Goal: Transaction & Acquisition: Book appointment/travel/reservation

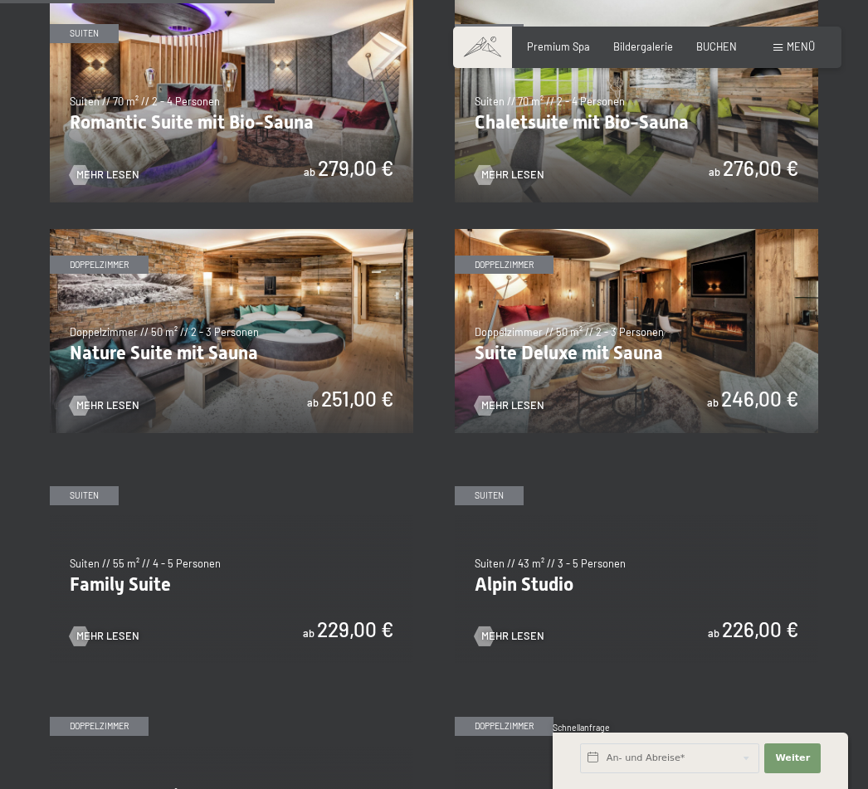
scroll to position [1113, 0]
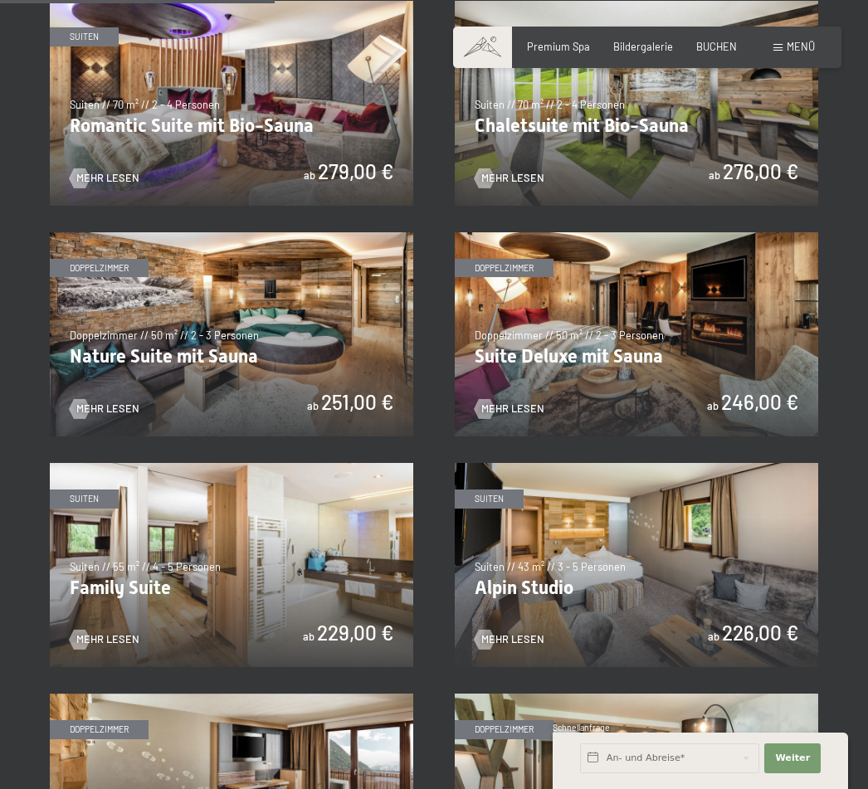
click at [555, 572] on img at bounding box center [636, 565] width 363 height 204
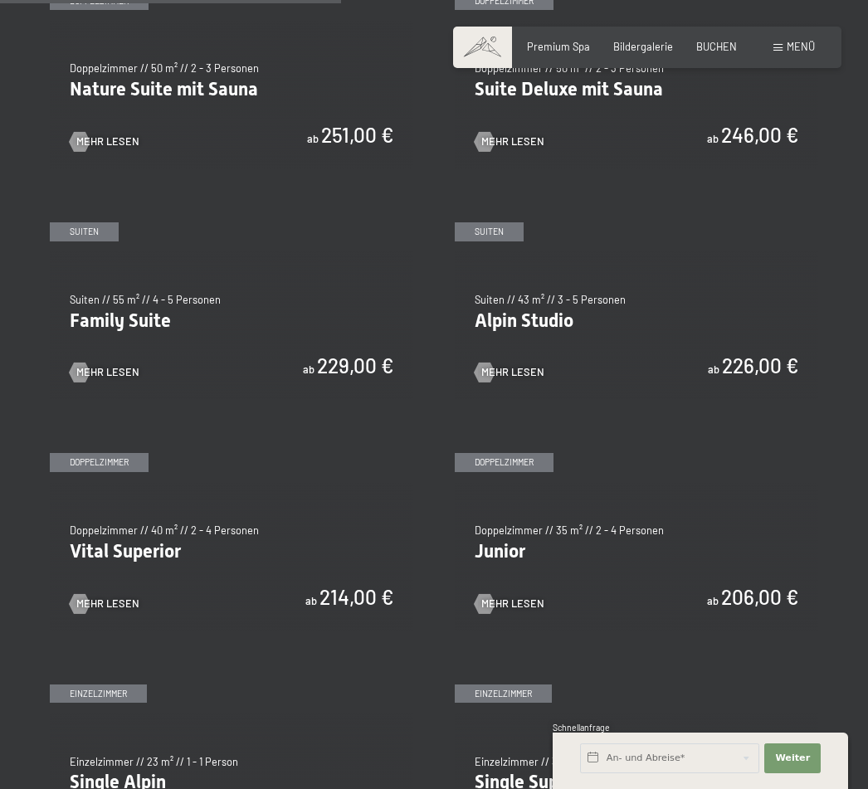
scroll to position [1382, 0]
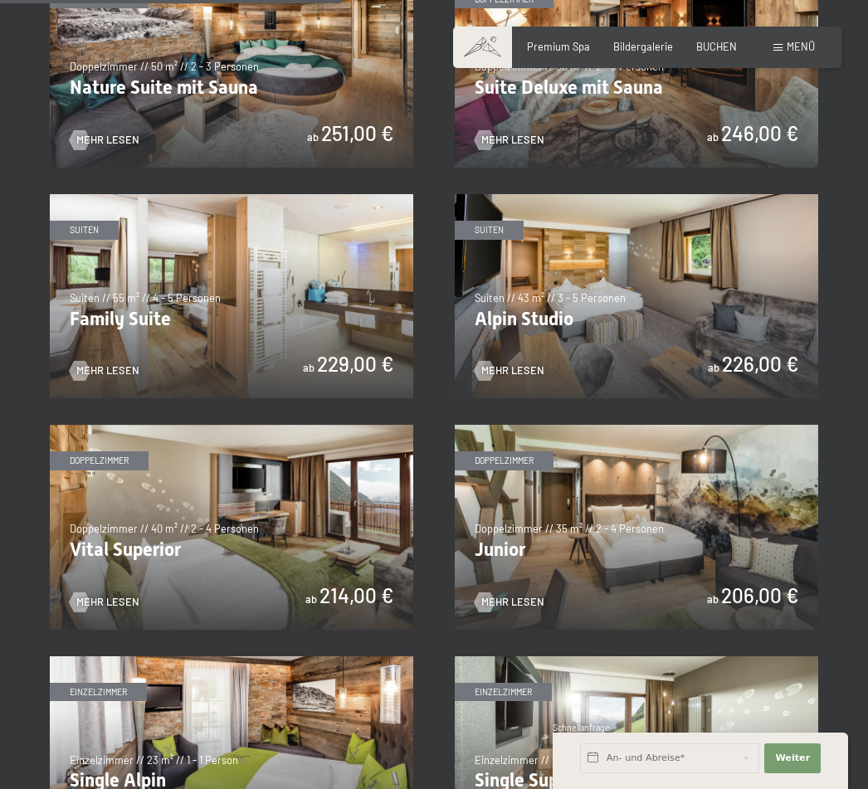
click at [256, 534] on img at bounding box center [231, 527] width 363 height 204
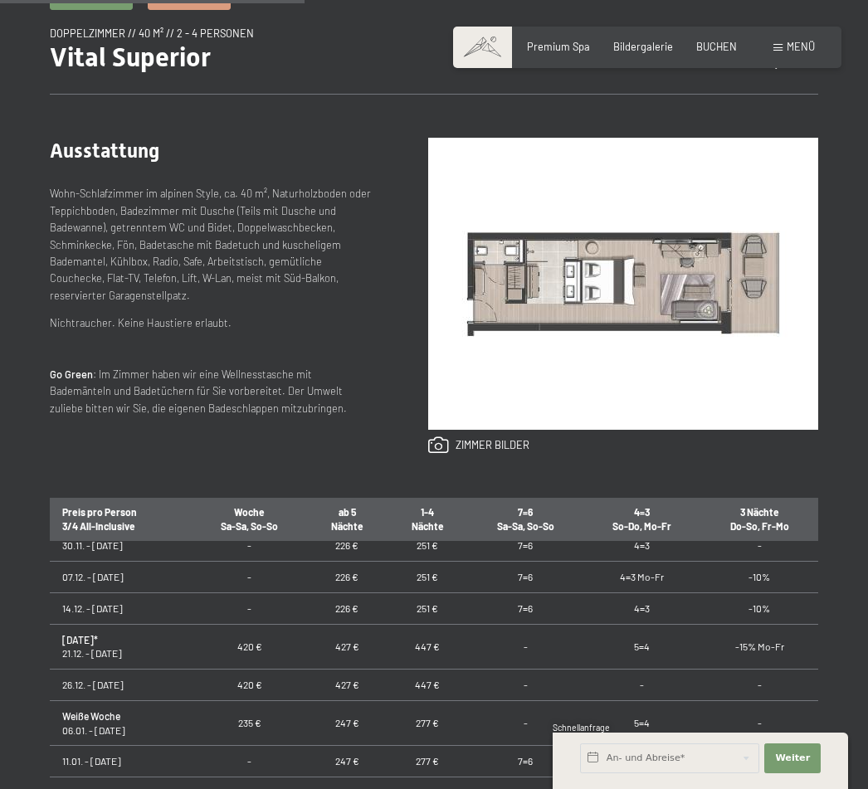
scroll to position [625, 0]
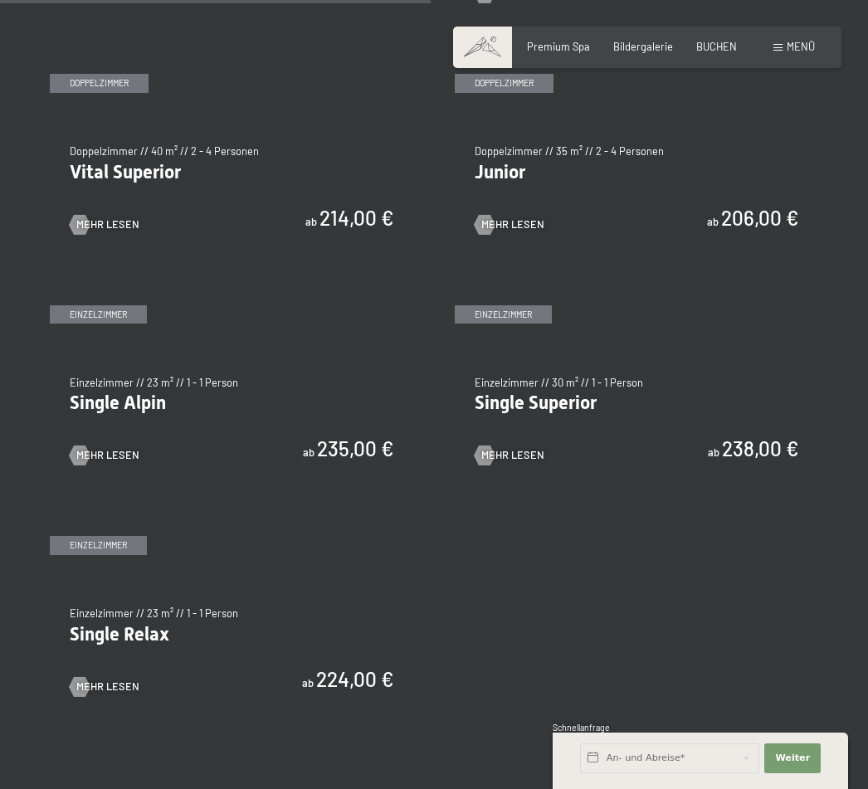
scroll to position [1759, 0]
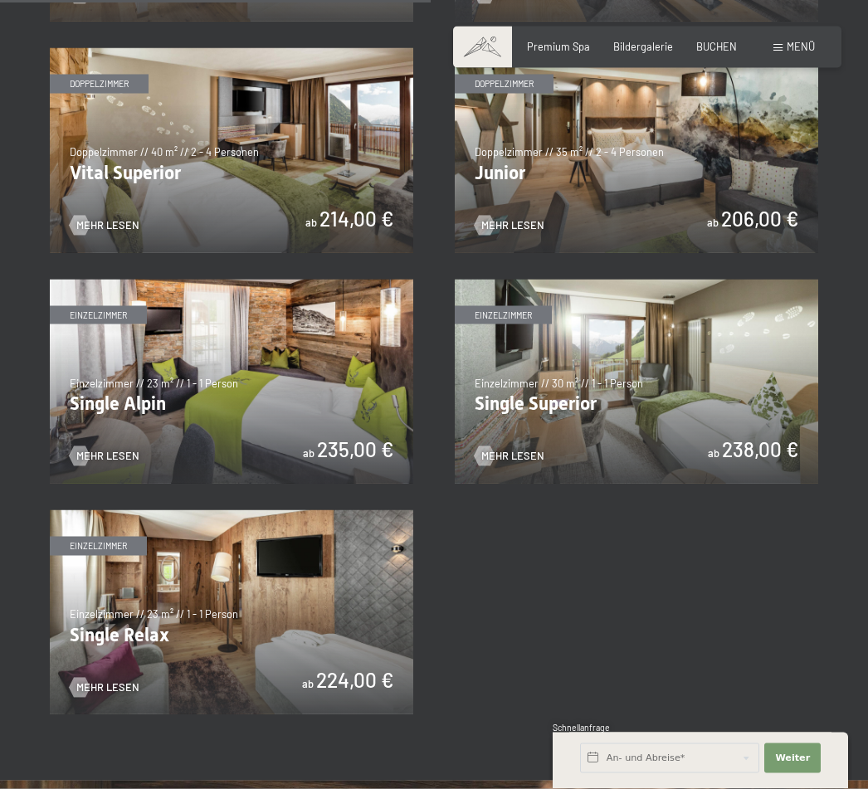
click at [317, 596] on img at bounding box center [231, 612] width 363 height 204
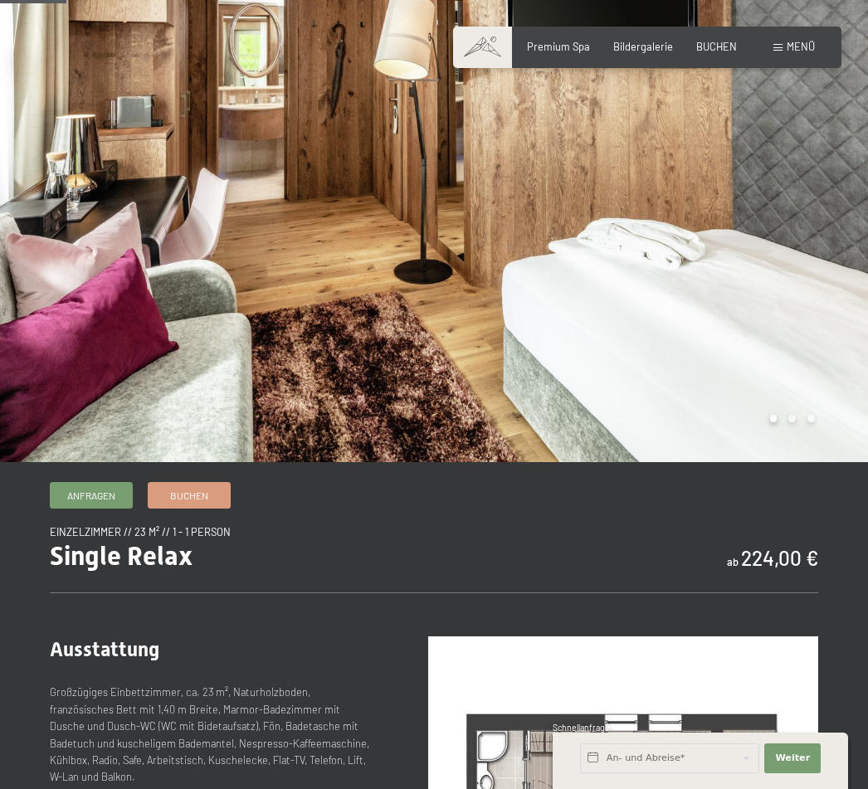
scroll to position [129, 0]
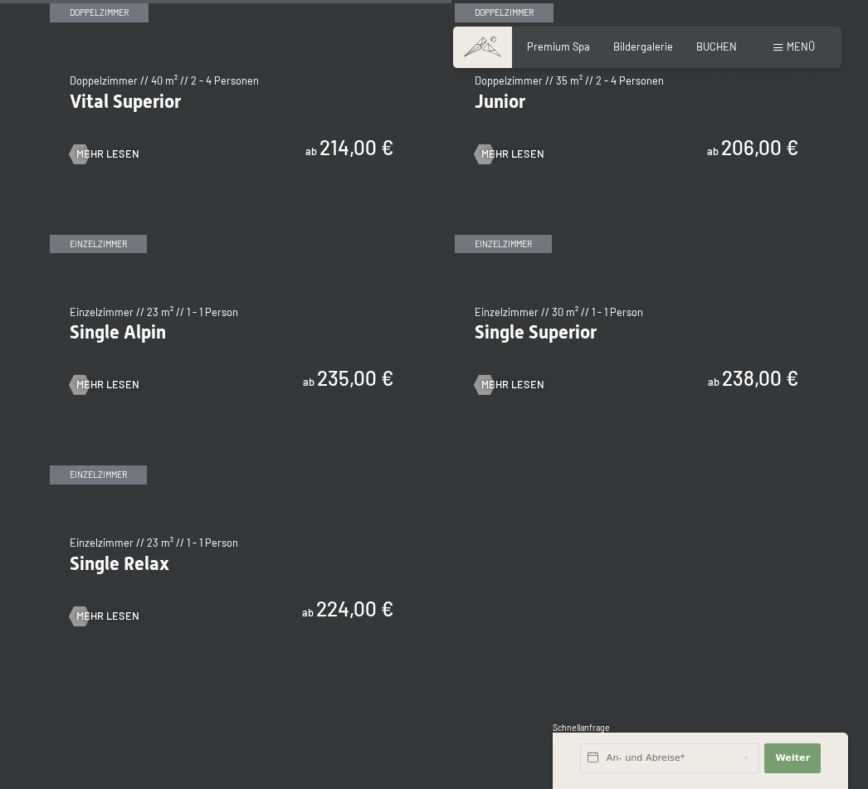
scroll to position [1829, 0]
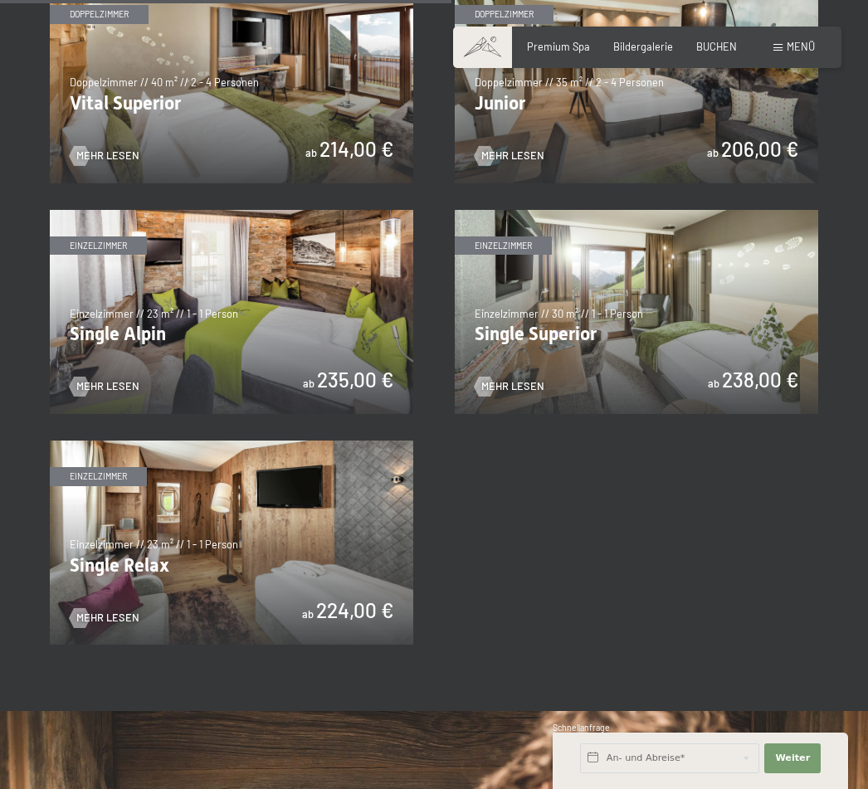
click at [678, 315] on img at bounding box center [636, 312] width 363 height 204
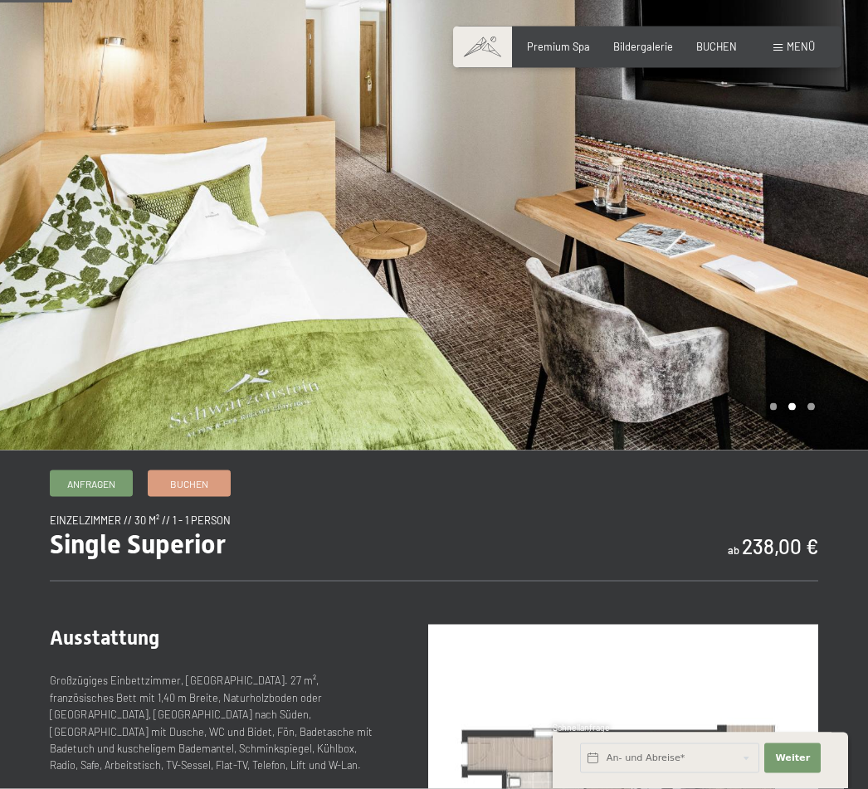
scroll to position [142, 0]
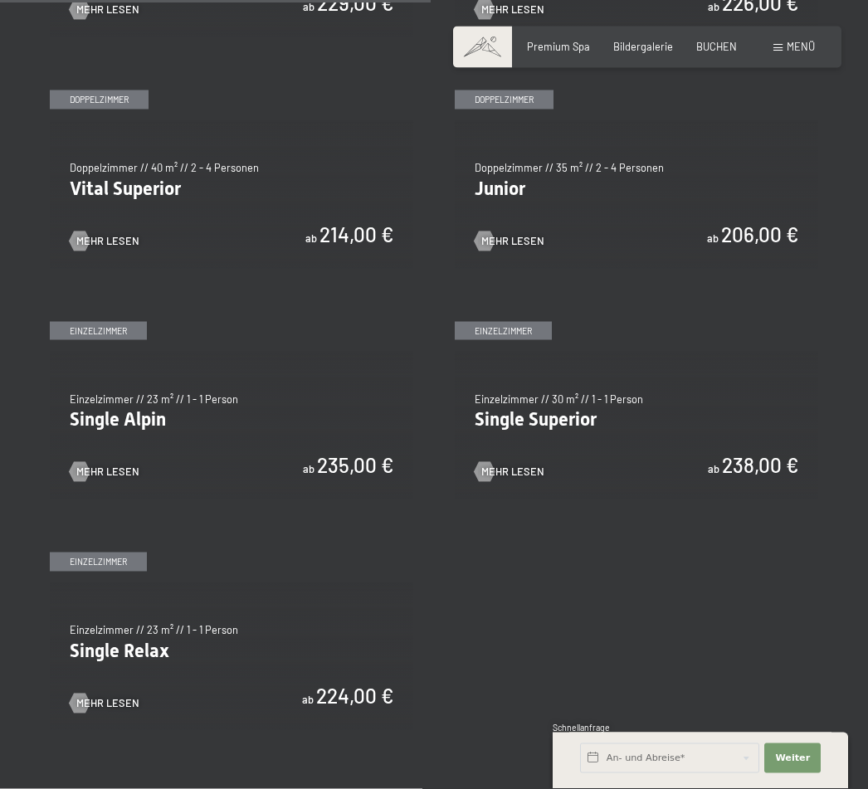
scroll to position [1745, 0]
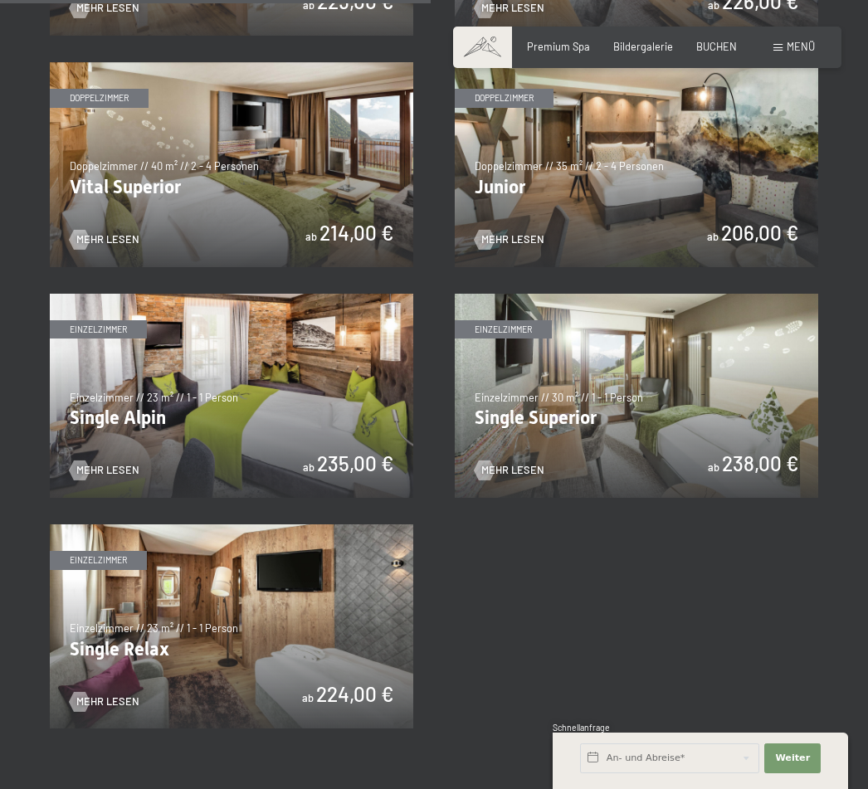
click at [334, 420] on img at bounding box center [231, 396] width 363 height 204
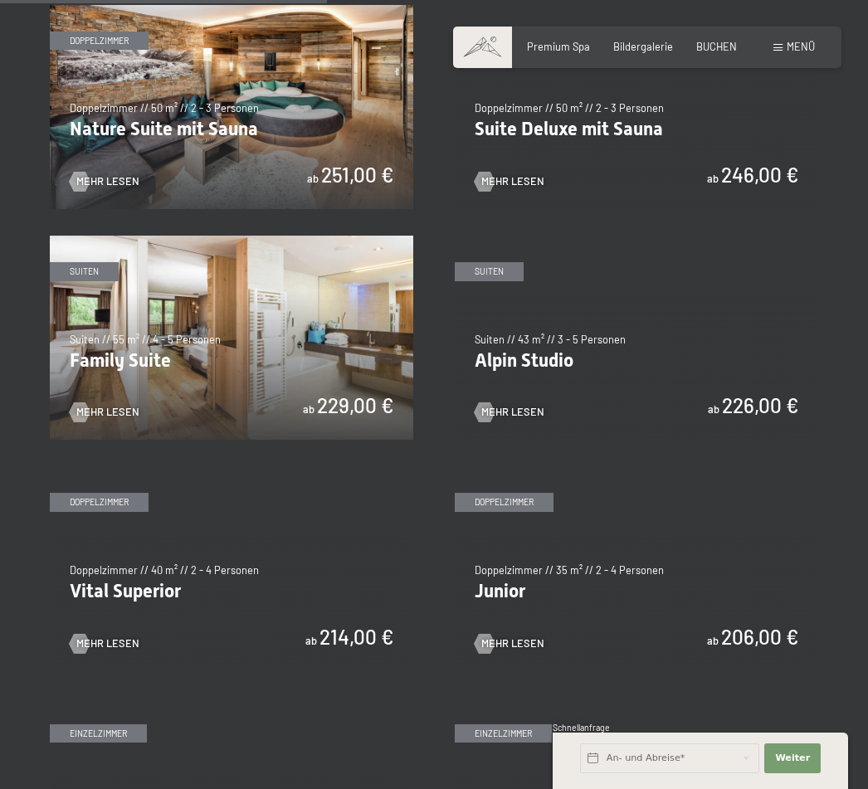
scroll to position [1346, 0]
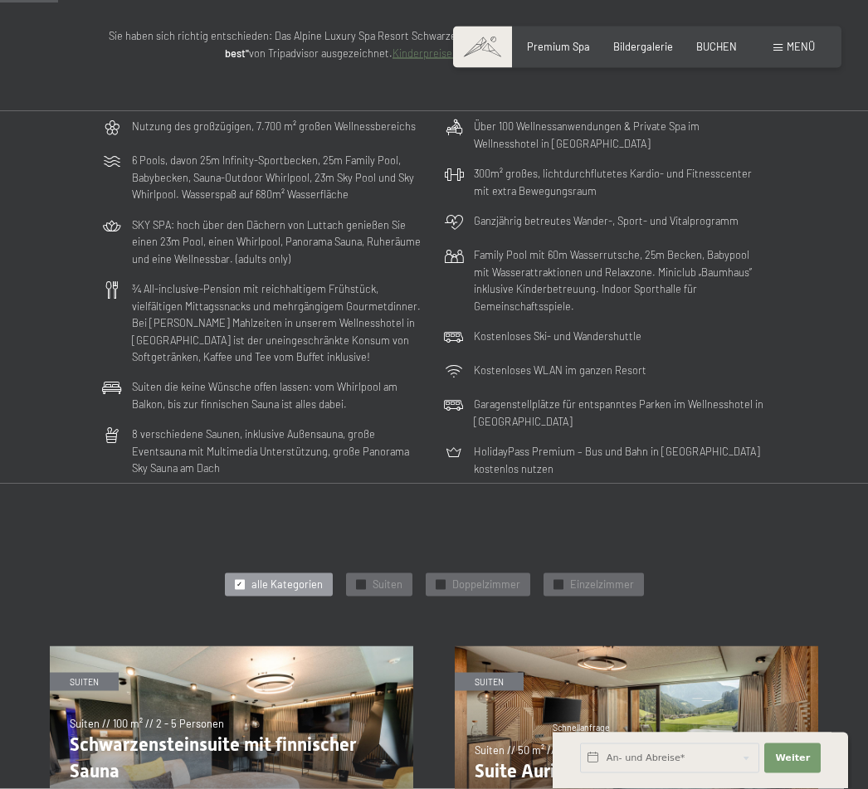
click at [782, 41] on div "Menü" at bounding box center [793, 47] width 41 height 15
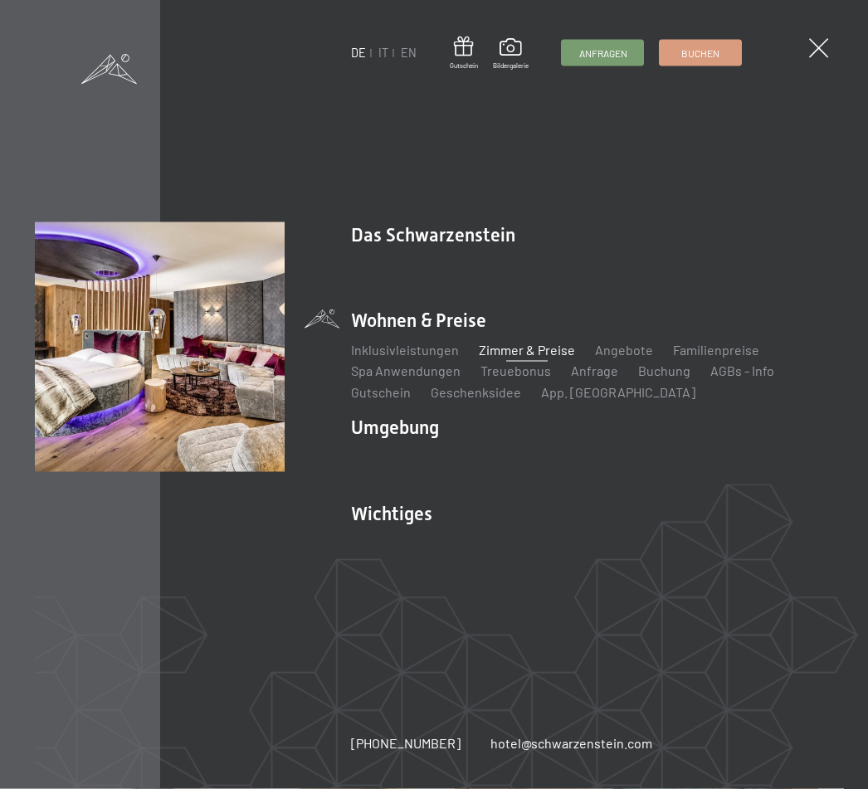
scroll to position [238, 0]
click at [810, 45] on span at bounding box center [818, 47] width 19 height 19
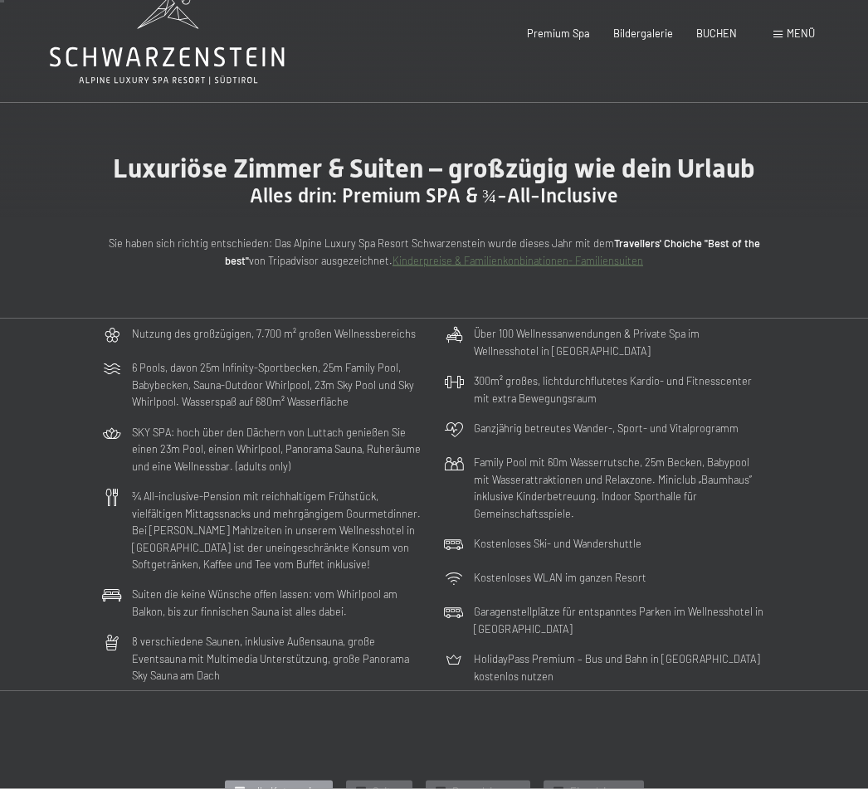
scroll to position [0, 0]
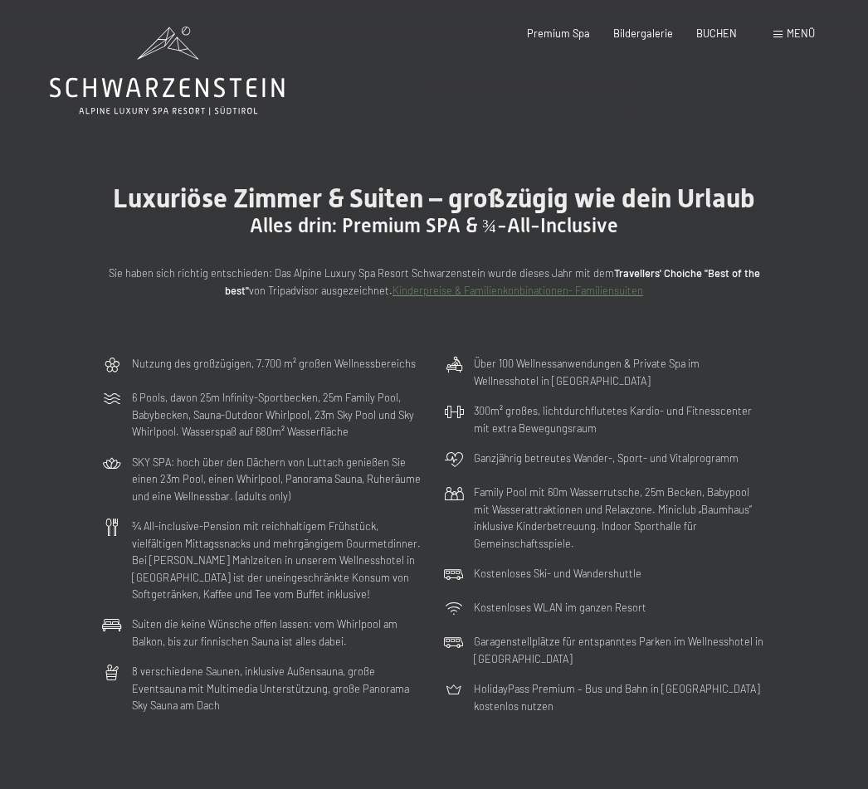
click at [570, 32] on span "Premium Spa" at bounding box center [558, 33] width 63 height 13
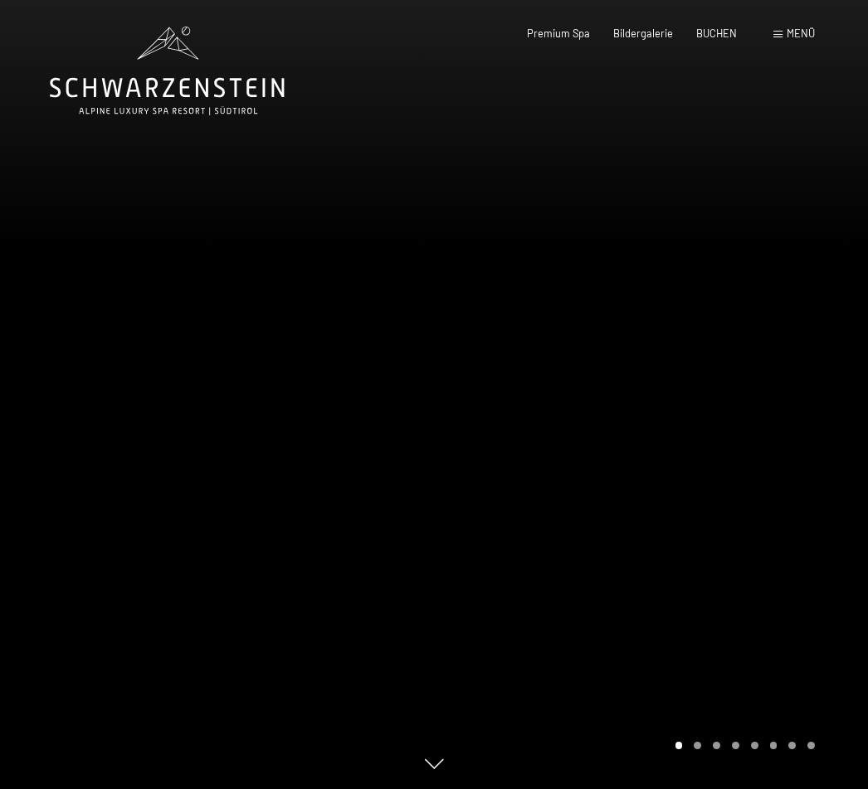
click at [653, 36] on span "Bildergalerie" at bounding box center [643, 33] width 60 height 13
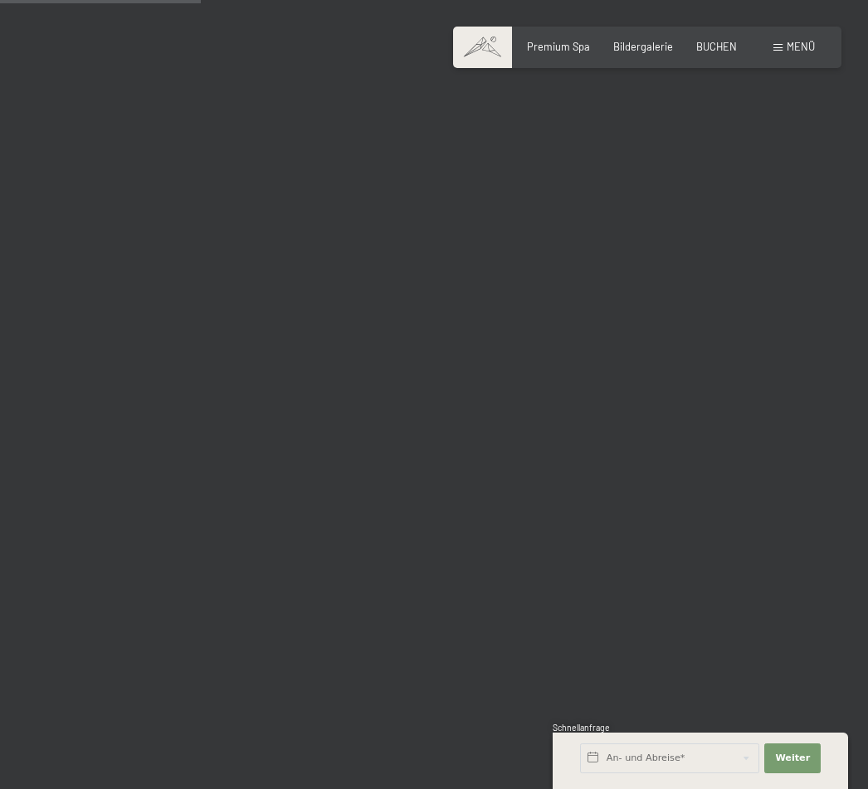
scroll to position [2797, 0]
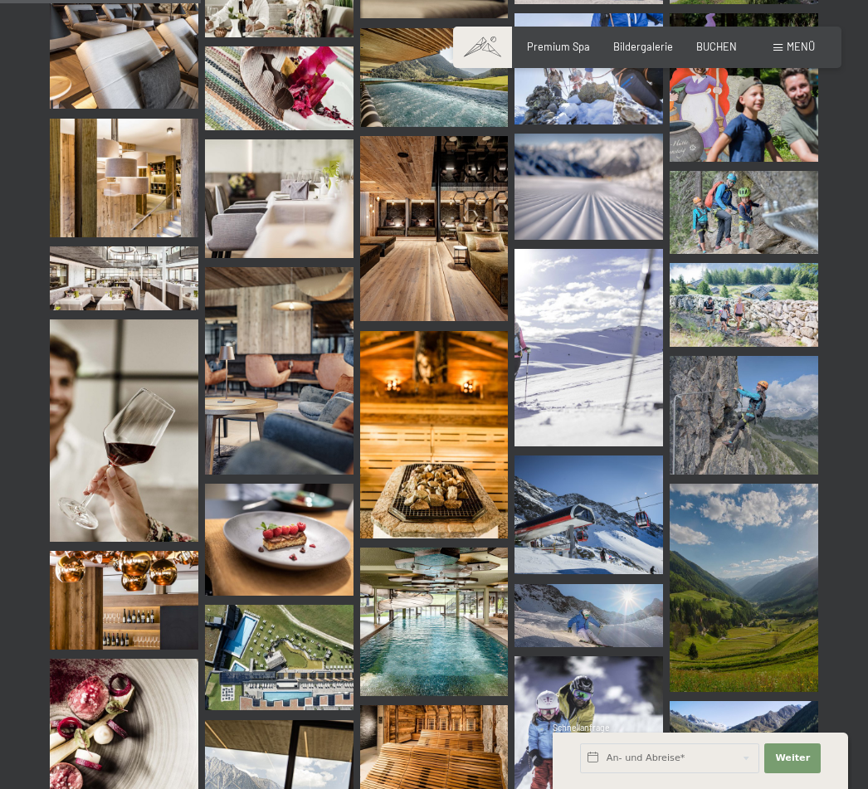
click at [478, 640] on img at bounding box center [434, 622] width 149 height 149
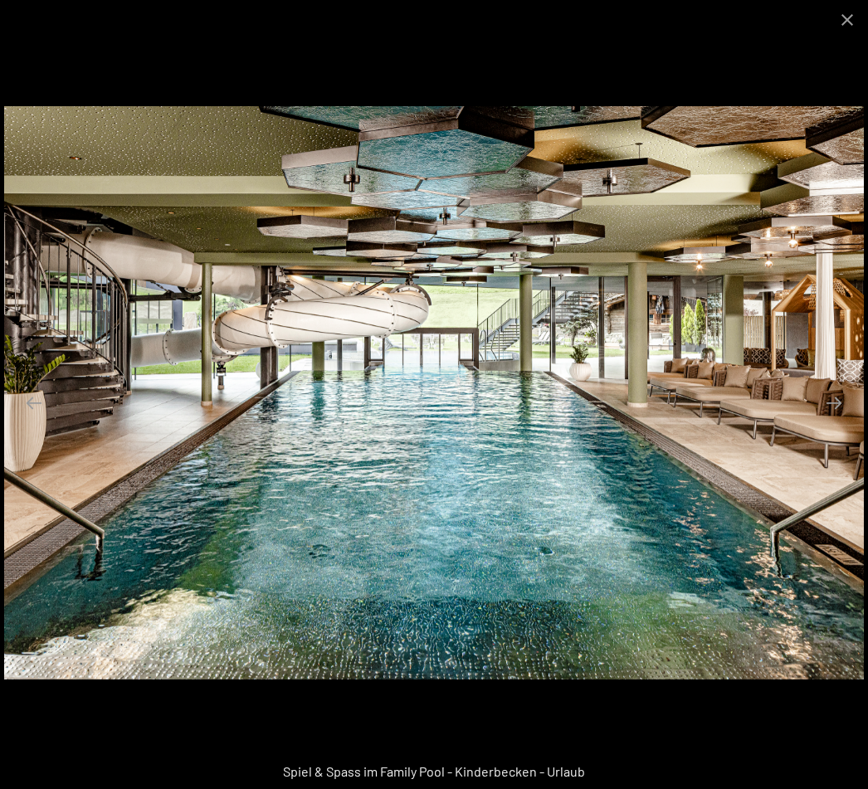
click at [844, 27] on button "Close gallery" at bounding box center [846, 19] width 41 height 39
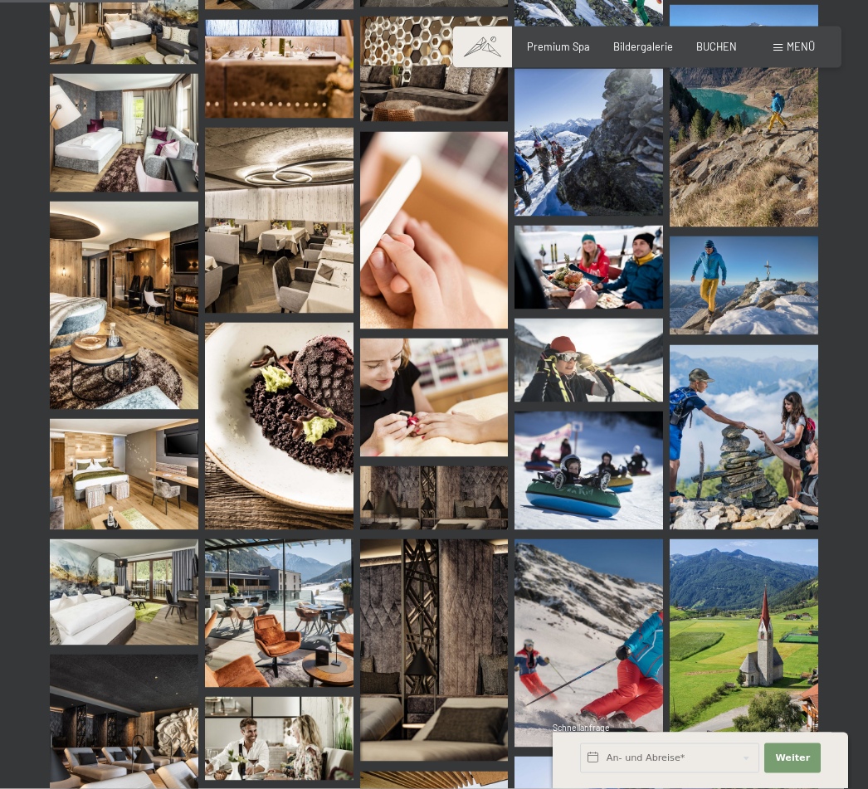
scroll to position [2052, 0]
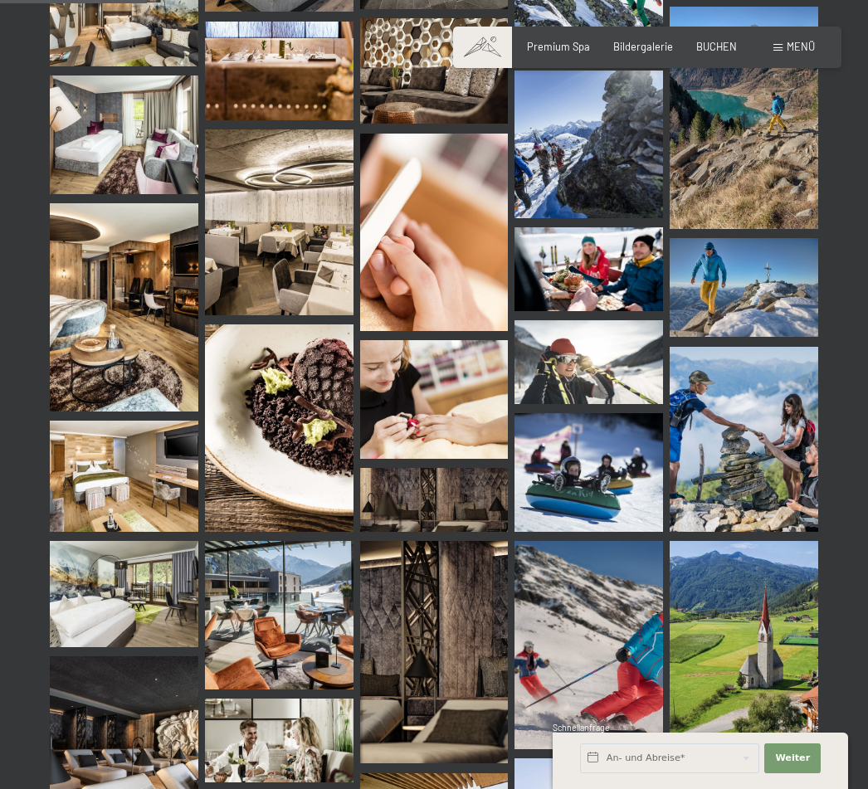
click at [556, 42] on span "Premium Spa" at bounding box center [558, 46] width 63 height 13
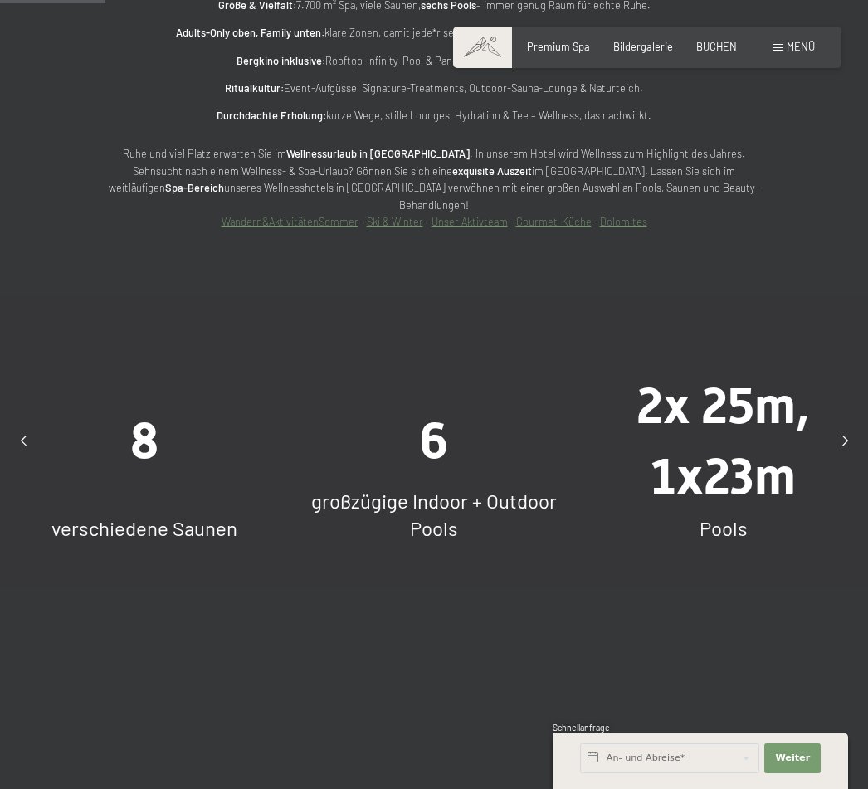
scroll to position [1161, 0]
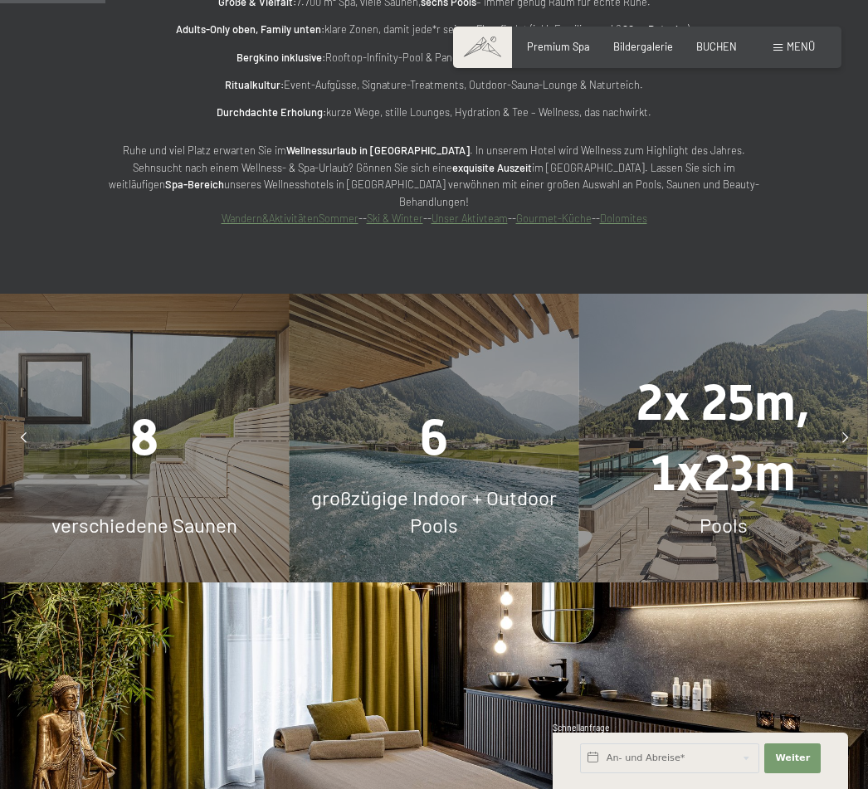
click at [498, 485] on span "großzügige Indoor + Outdoor Pools" at bounding box center [434, 511] width 246 height 52
click at [460, 431] on div "6" at bounding box center [435, 437] width 290 height 71
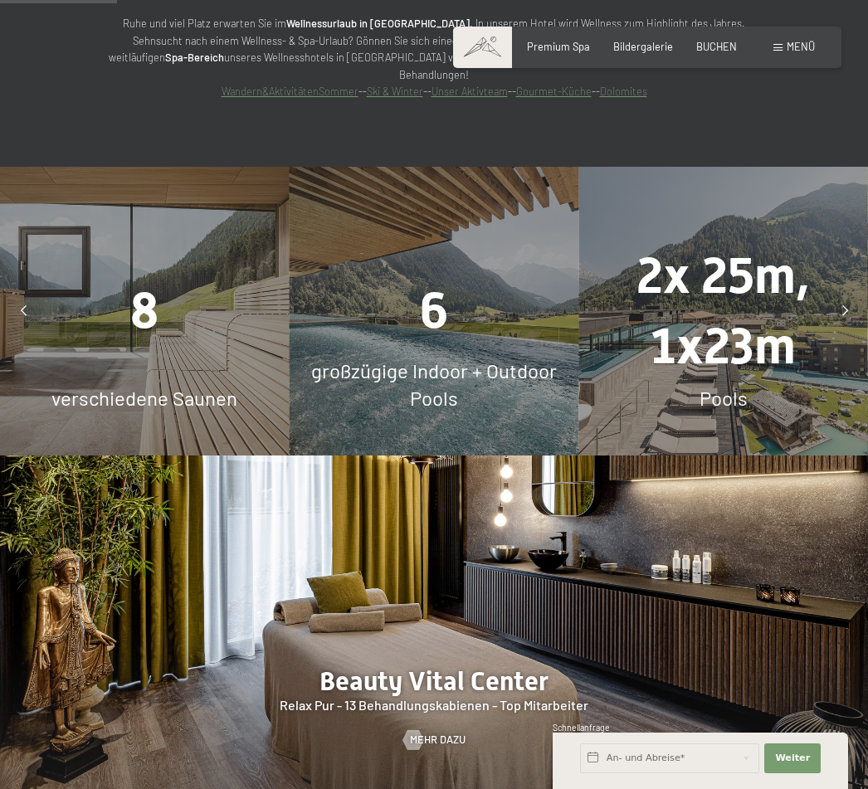
scroll to position [1287, 0]
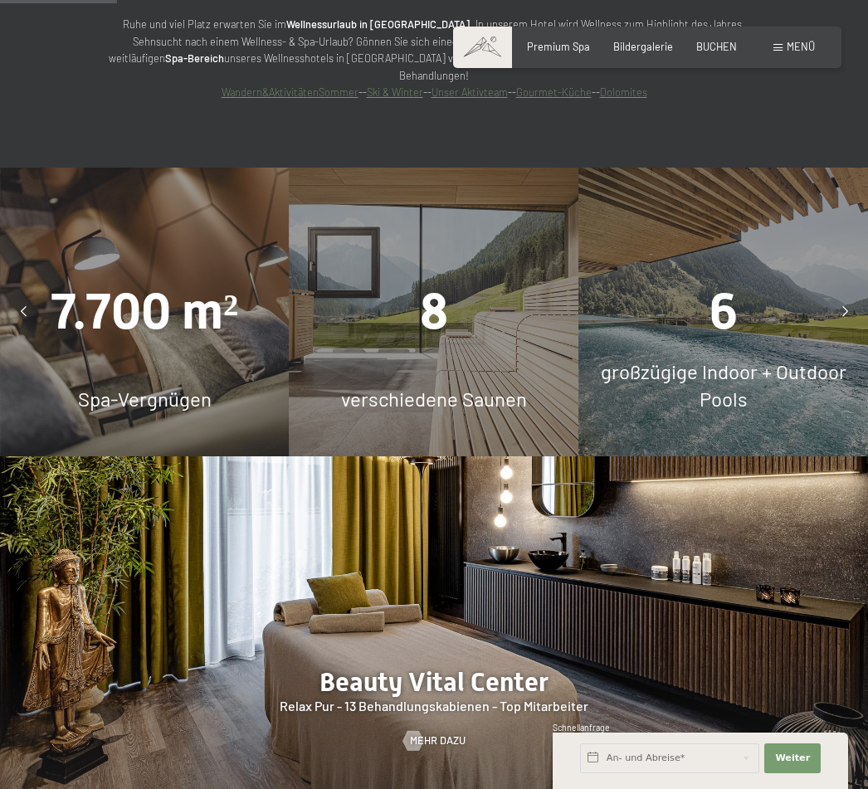
click at [843, 295] on div at bounding box center [844, 311] width 33 height 33
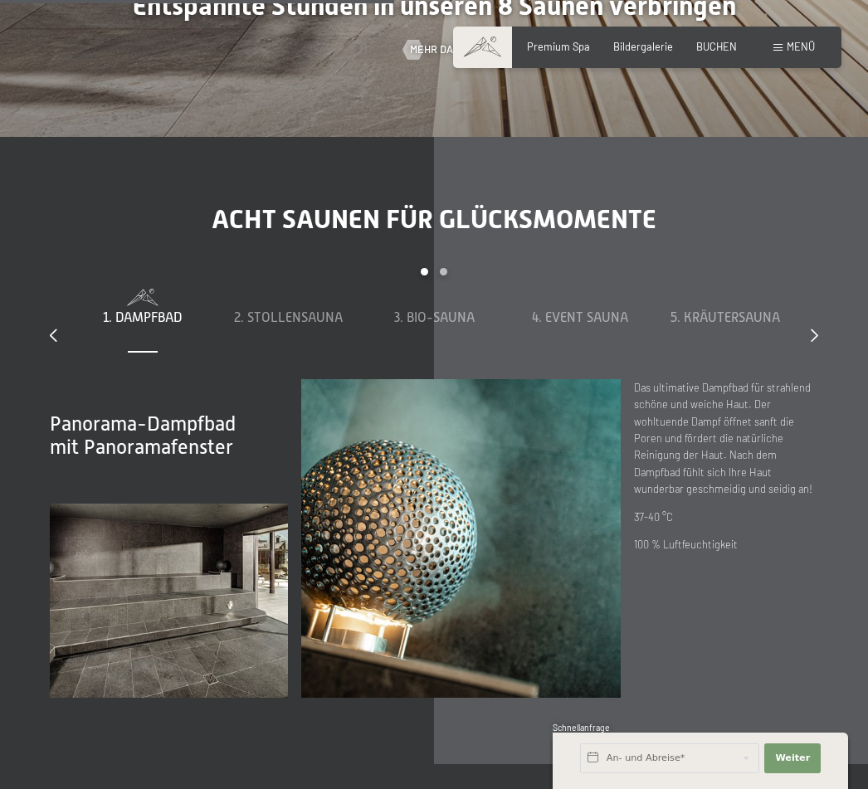
scroll to position [4337, 0]
click at [271, 314] on span "2. Stollensauna" at bounding box center [288, 316] width 109 height 15
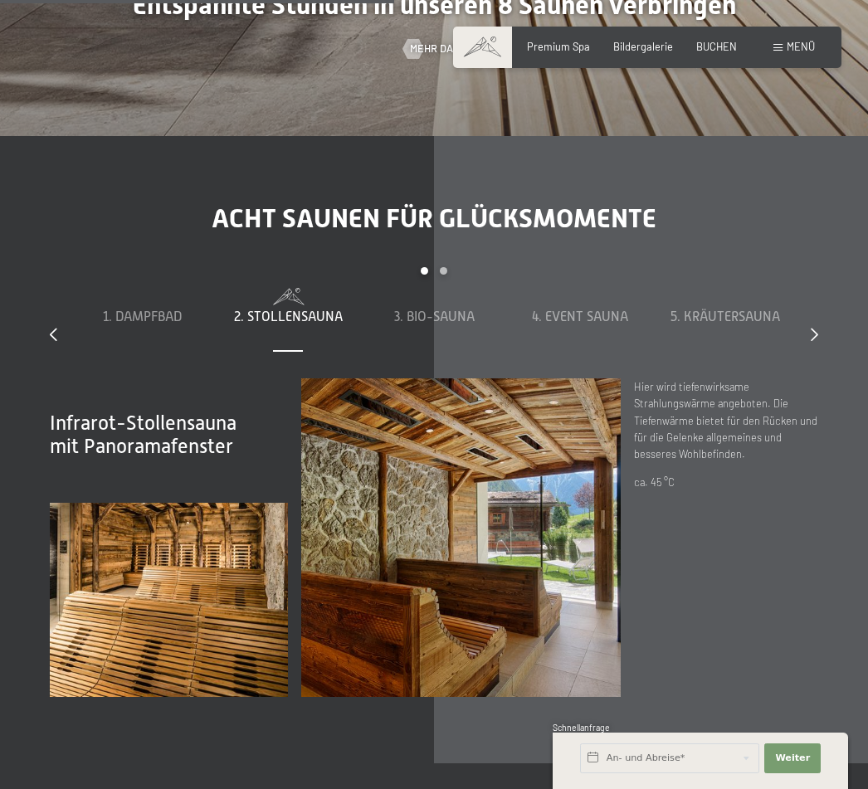
click at [111, 311] on span "1. Dampfbad" at bounding box center [142, 316] width 79 height 15
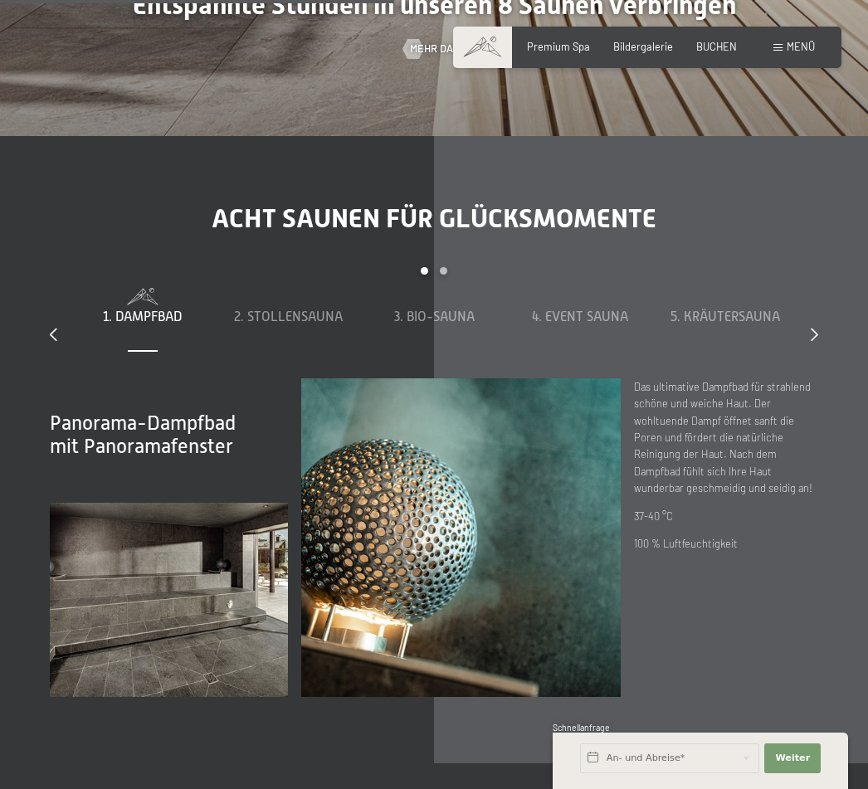
click at [291, 311] on span "2. Stollensauna" at bounding box center [288, 316] width 109 height 15
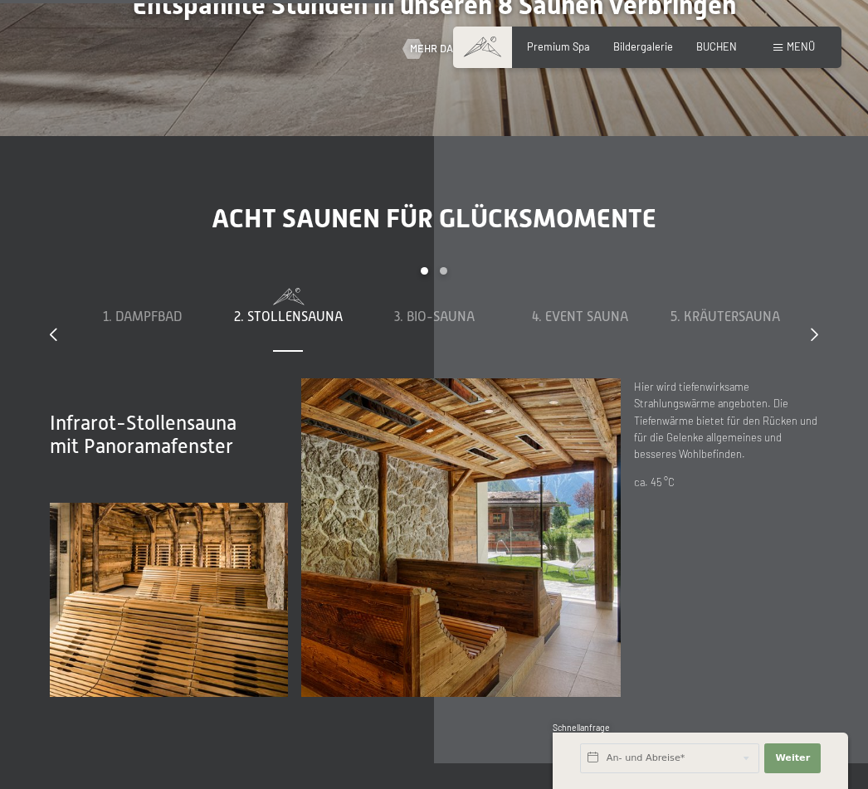
click at [421, 309] on span "3. Bio-Sauna" at bounding box center [434, 316] width 80 height 15
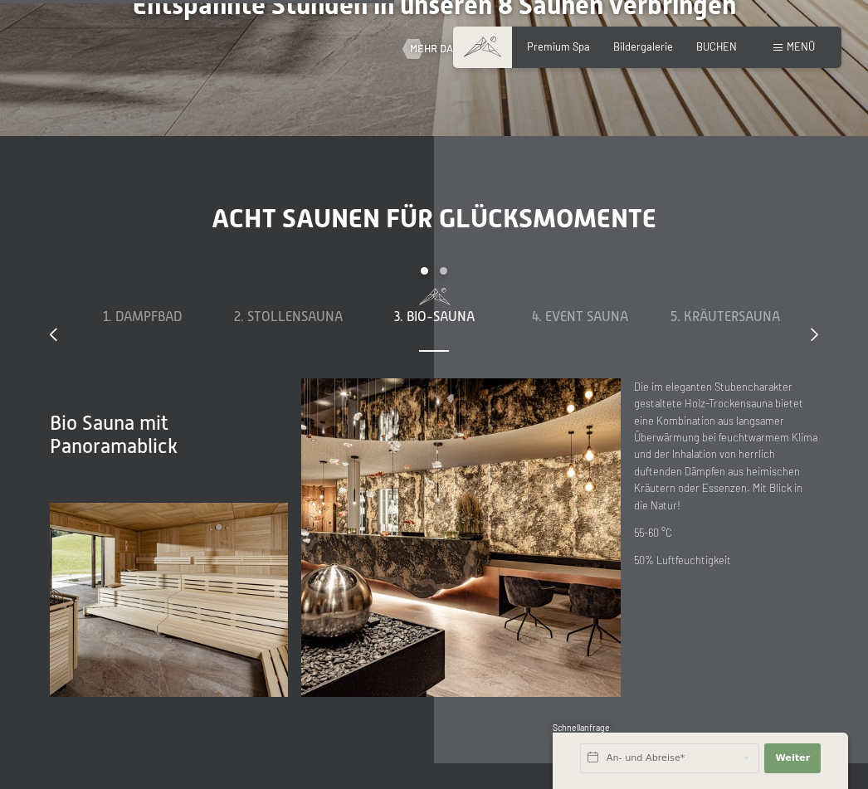
click at [601, 300] on div "4. Event Sauna" at bounding box center [580, 316] width 133 height 57
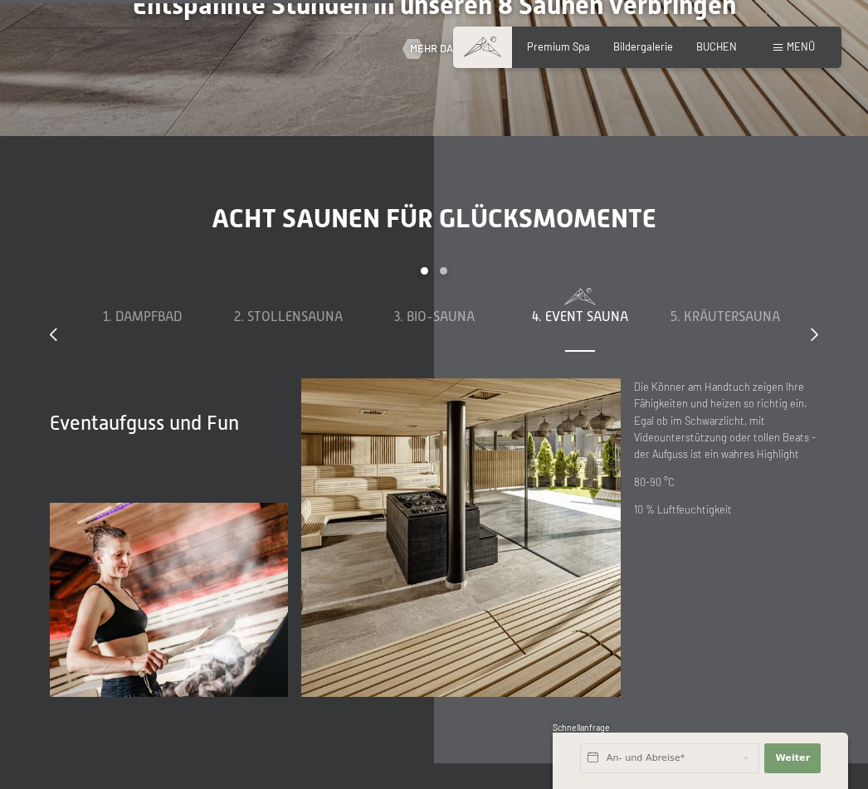
click at [807, 324] on div "slide 1 to 5 of 8 1. Dampfbad 2. Stollensauna 3. Bio-Sauna 4. Event Sauna 5. Kr…" at bounding box center [434, 322] width 768 height 111
click at [816, 336] on div at bounding box center [814, 335] width 7 height 18
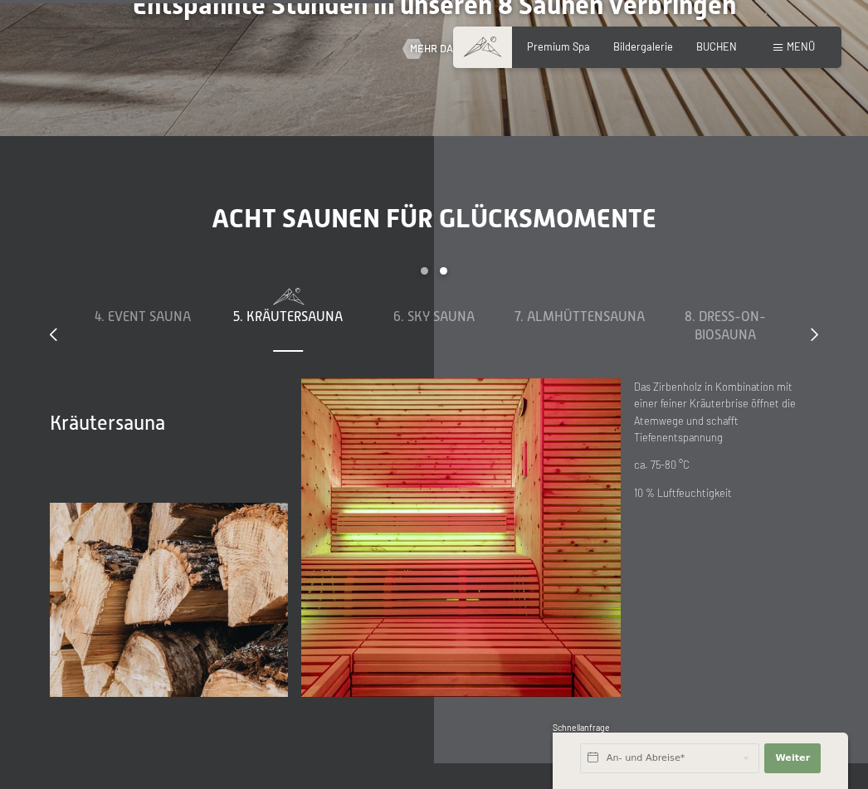
click at [445, 314] on span "6. Sky Sauna" at bounding box center [433, 316] width 81 height 15
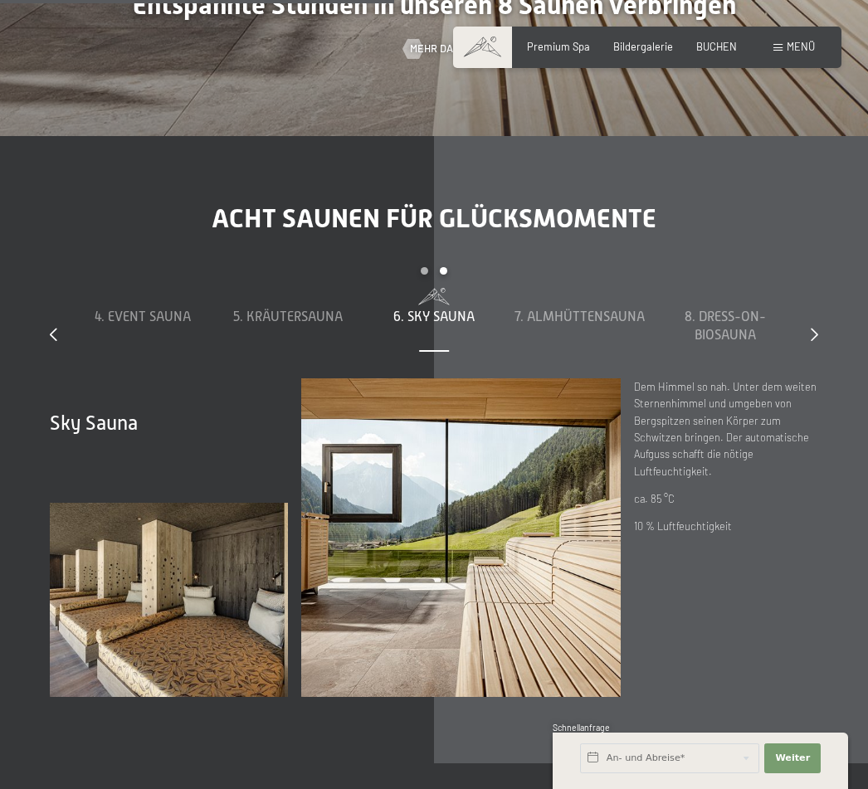
click at [626, 315] on span "7. Almhüttensauna" at bounding box center [579, 316] width 130 height 15
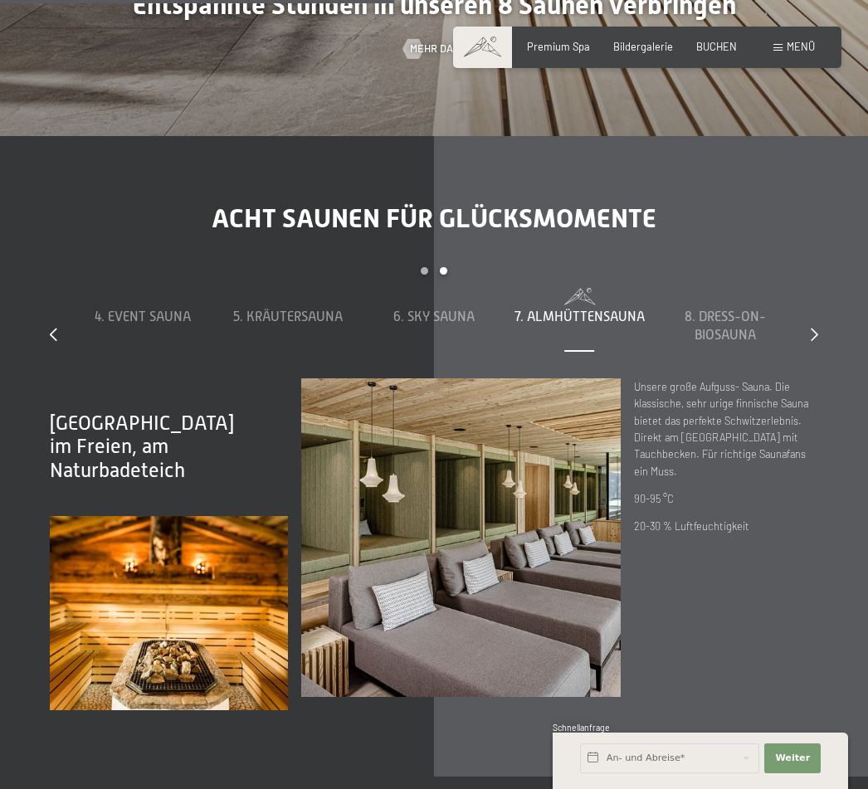
click at [748, 324] on span "8. Dress-on-Biosauna" at bounding box center [725, 325] width 81 height 33
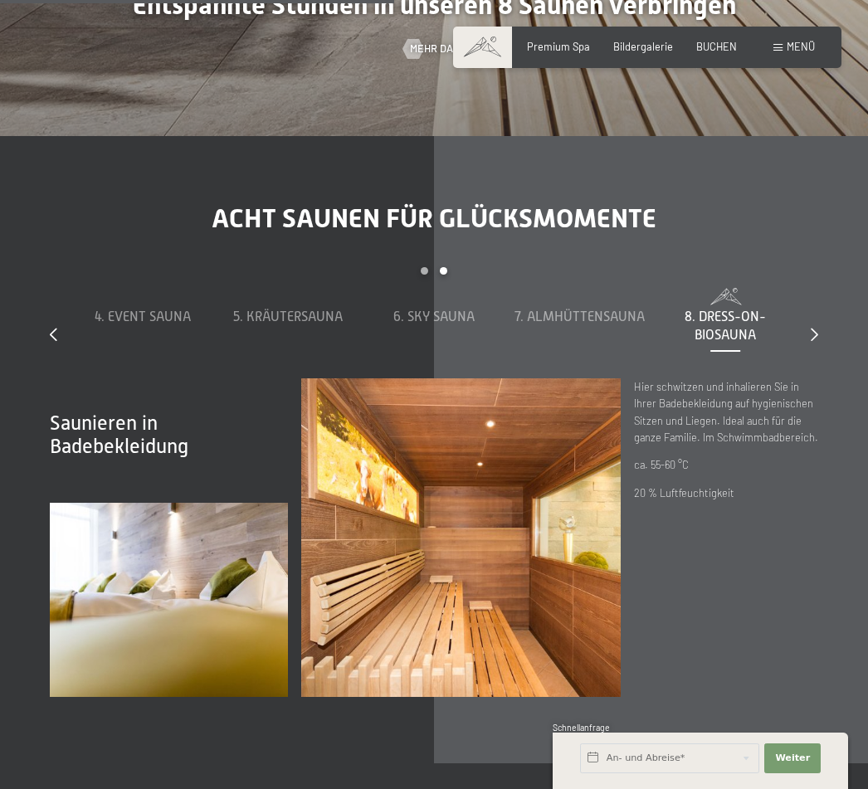
click at [815, 329] on icon at bounding box center [814, 334] width 7 height 13
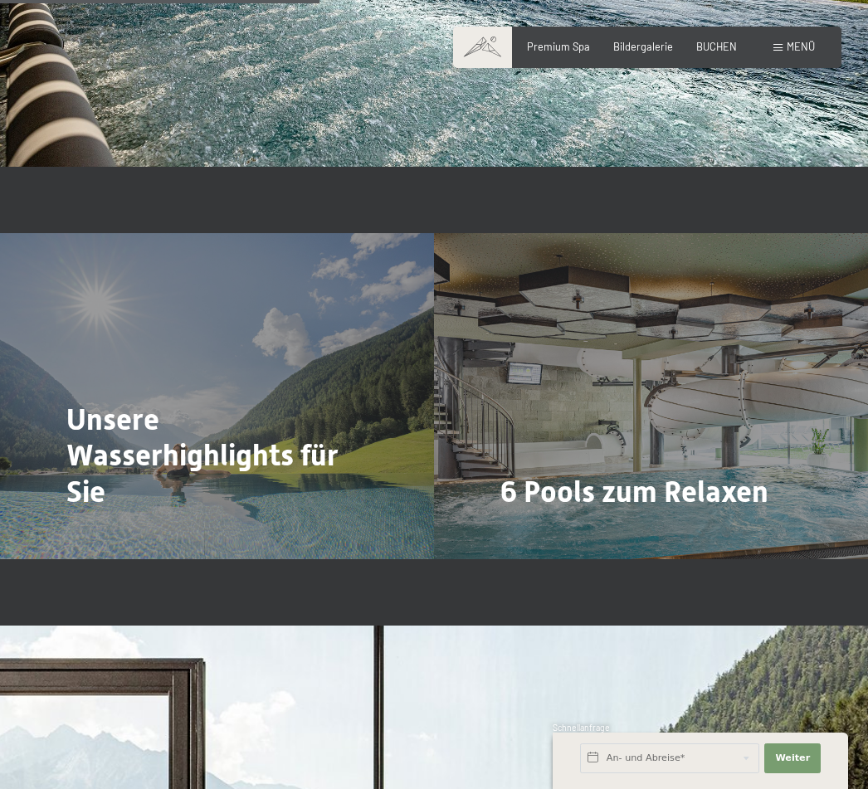
scroll to position [3053, 0]
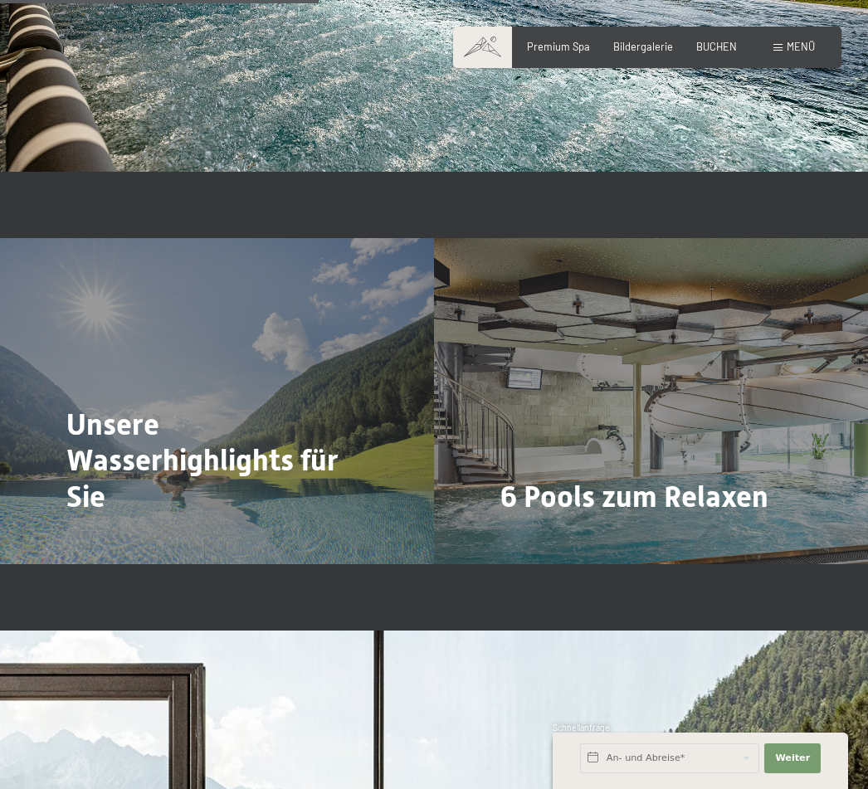
click at [549, 535] on span "Mehr dazu" at bounding box center [535, 542] width 56 height 15
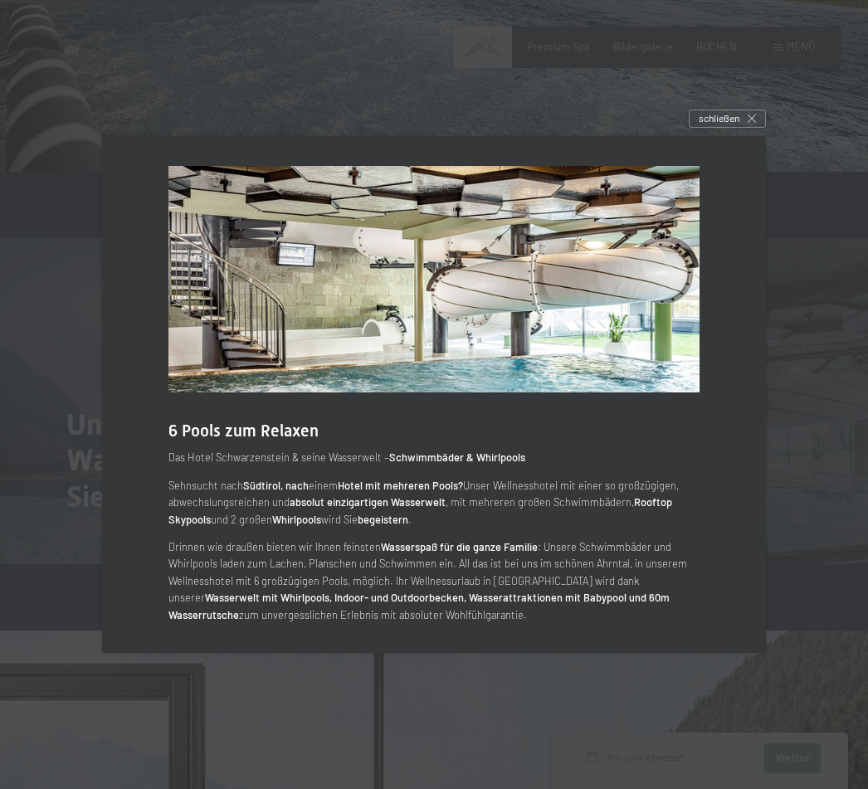
click at [676, 525] on p "Sehnsucht nach Südtirol, nach einem Hotel mit mehreren Pools? Unser Wellnesshot…" at bounding box center [433, 502] width 531 height 51
click at [657, 519] on strong "Rooftop Skypools" at bounding box center [420, 510] width 504 height 30
click at [742, 128] on div "schließen" at bounding box center [727, 119] width 77 height 18
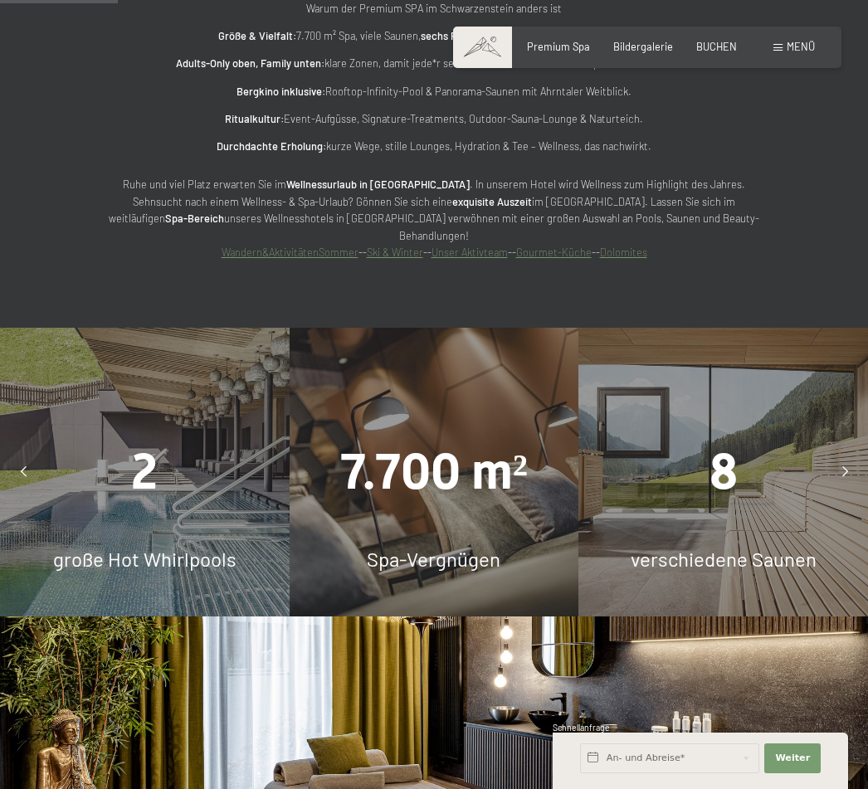
scroll to position [1125, 0]
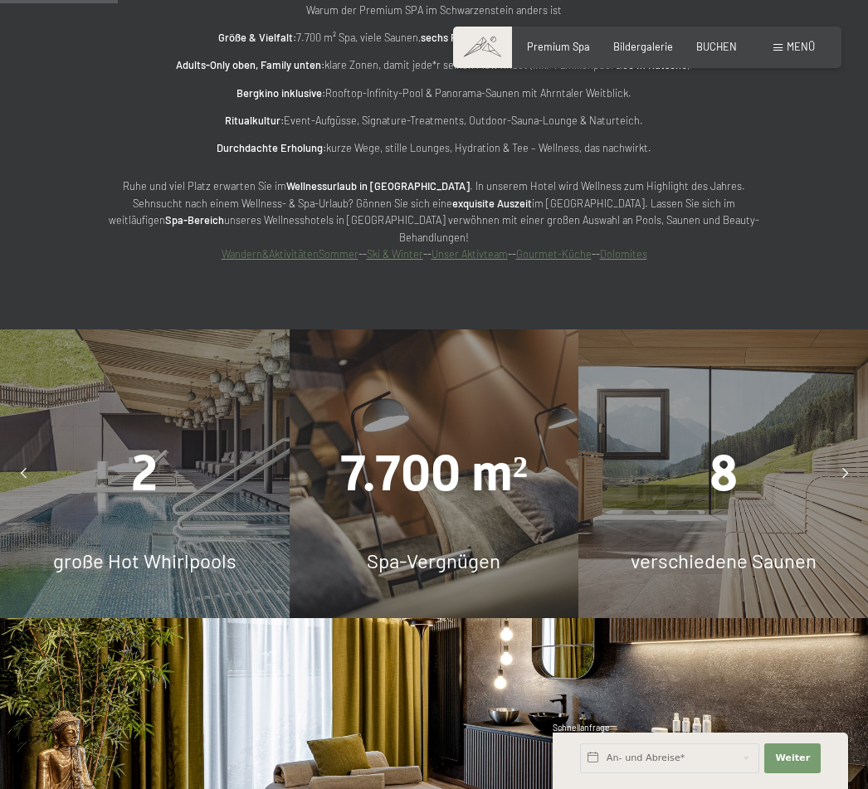
click at [153, 456] on span "2" at bounding box center [144, 473] width 27 height 58
click at [844, 457] on div at bounding box center [844, 473] width 33 height 33
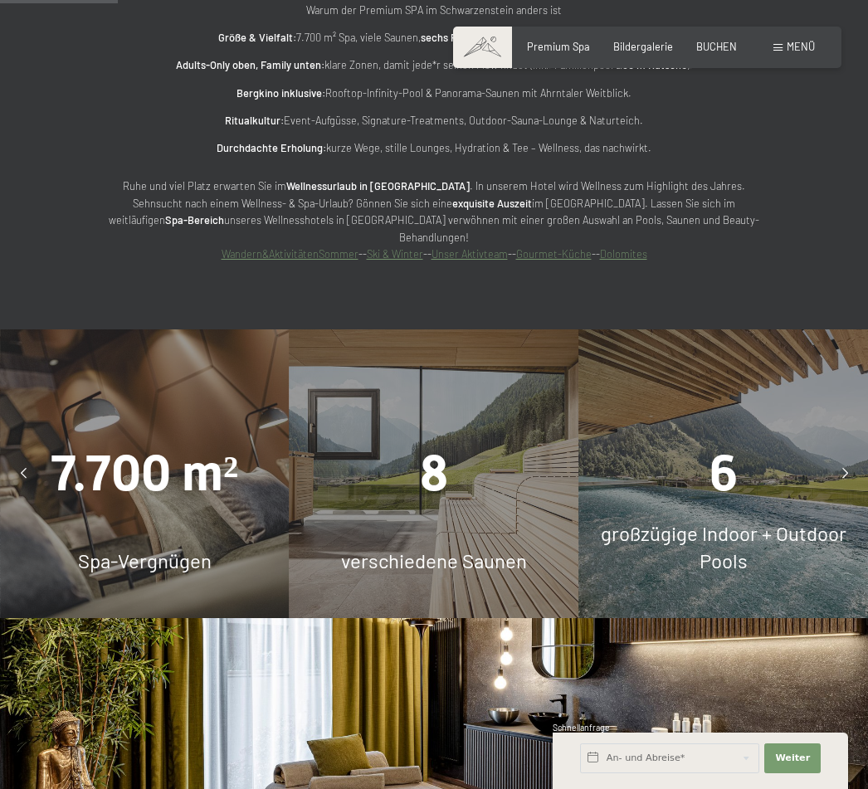
click at [849, 457] on div at bounding box center [844, 473] width 33 height 33
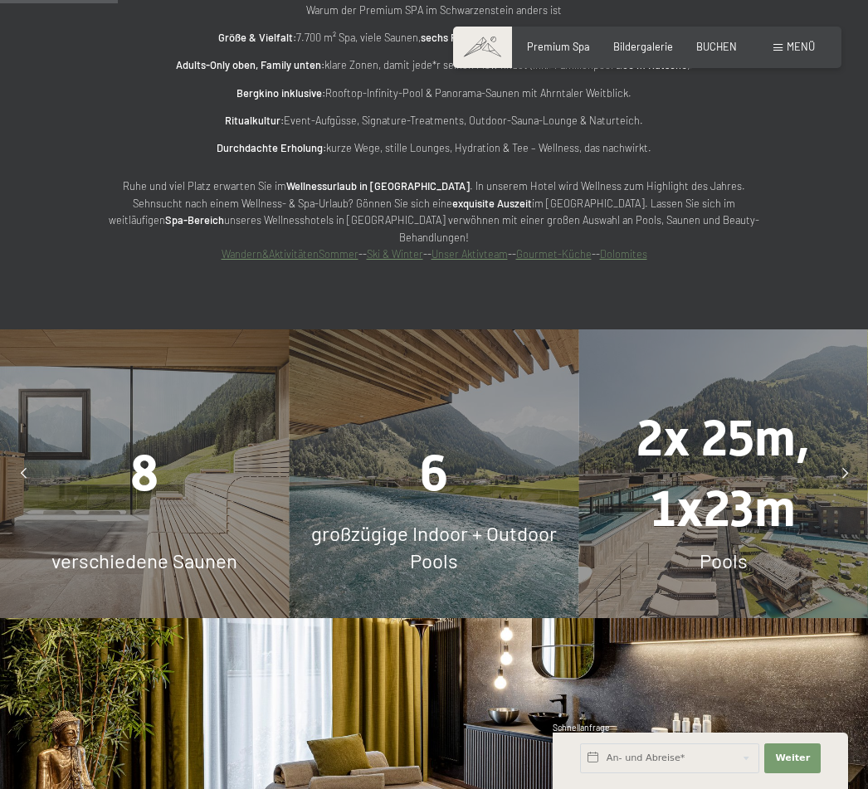
click at [842, 457] on div at bounding box center [844, 473] width 33 height 33
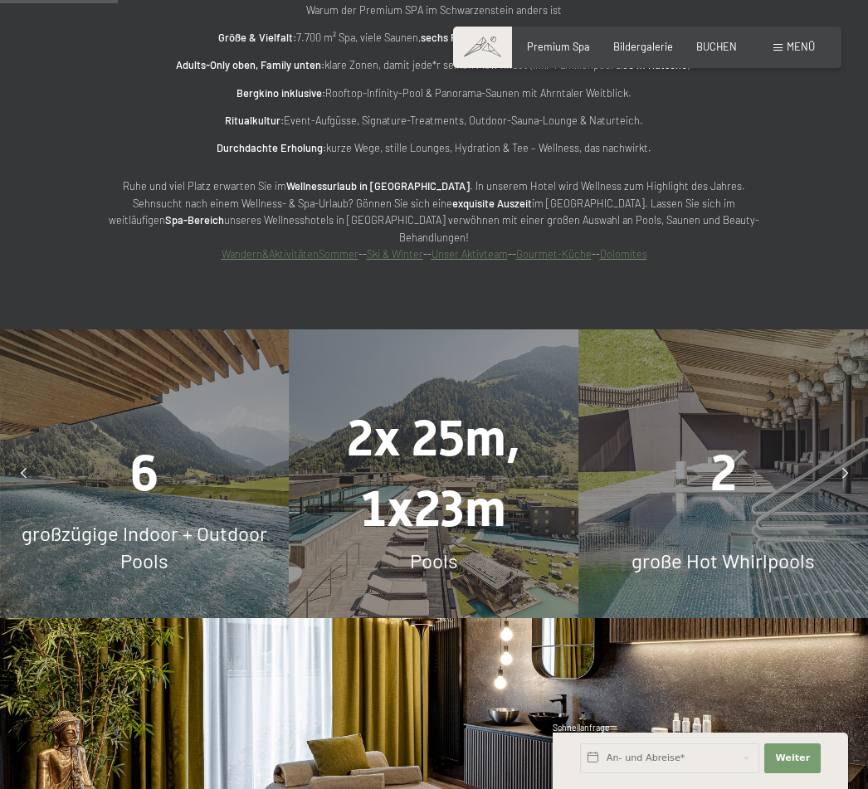
click at [847, 469] on icon at bounding box center [845, 474] width 6 height 11
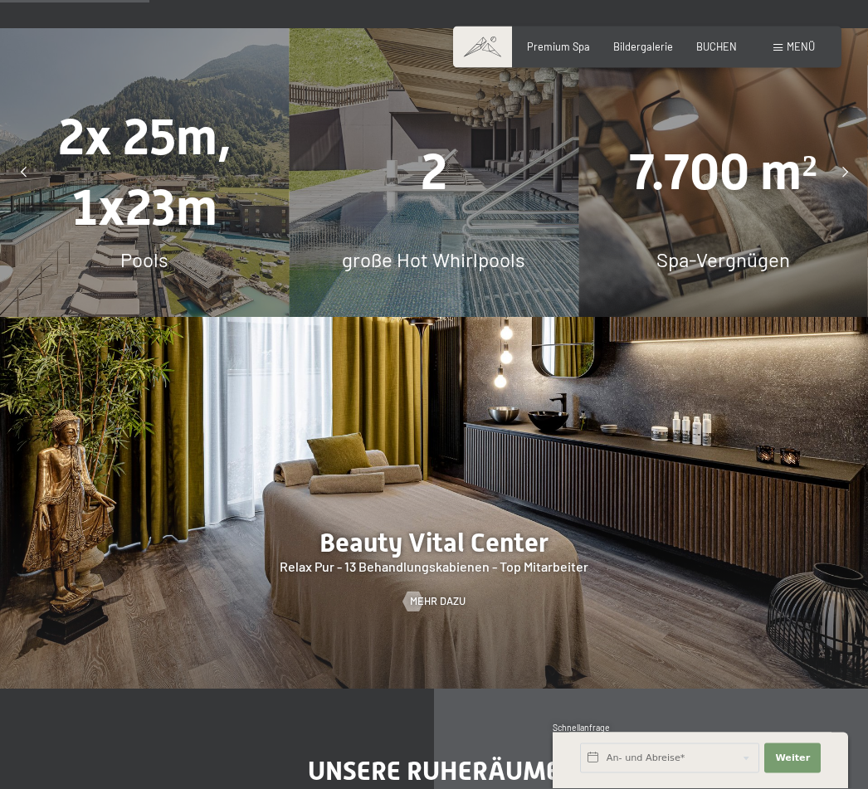
scroll to position [1426, 0]
click at [445, 594] on span "Mehr dazu" at bounding box center [438, 601] width 56 height 15
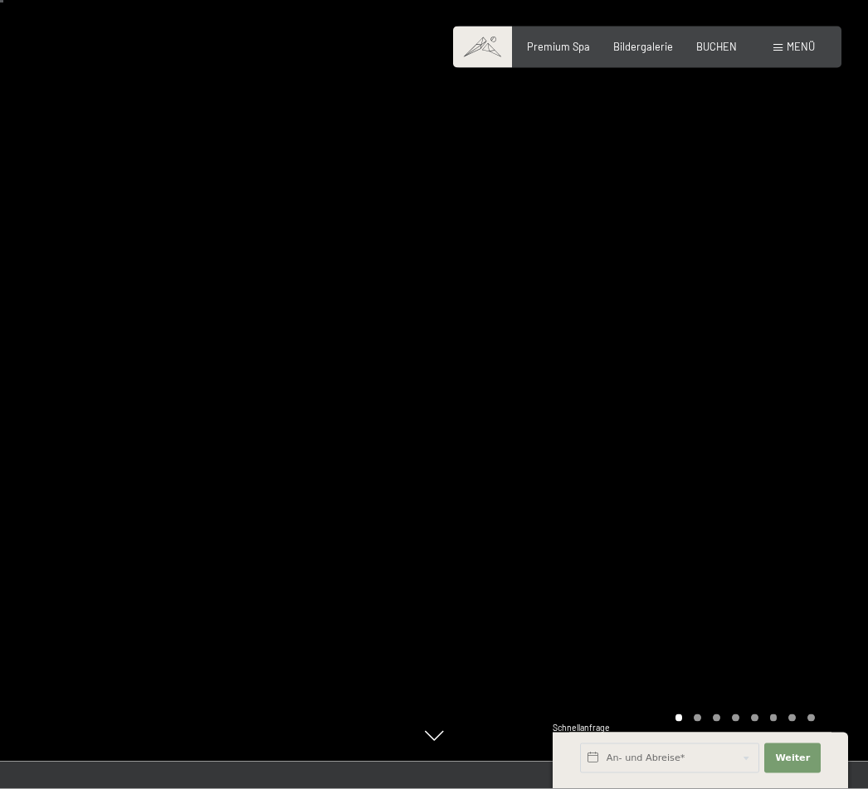
scroll to position [13, 0]
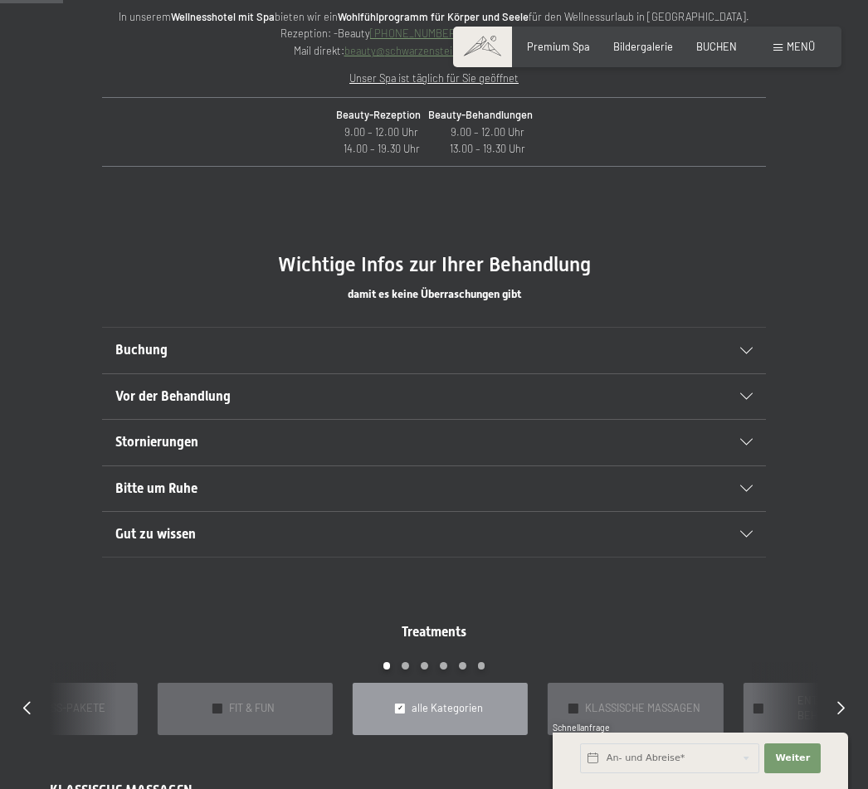
scroll to position [754, 0]
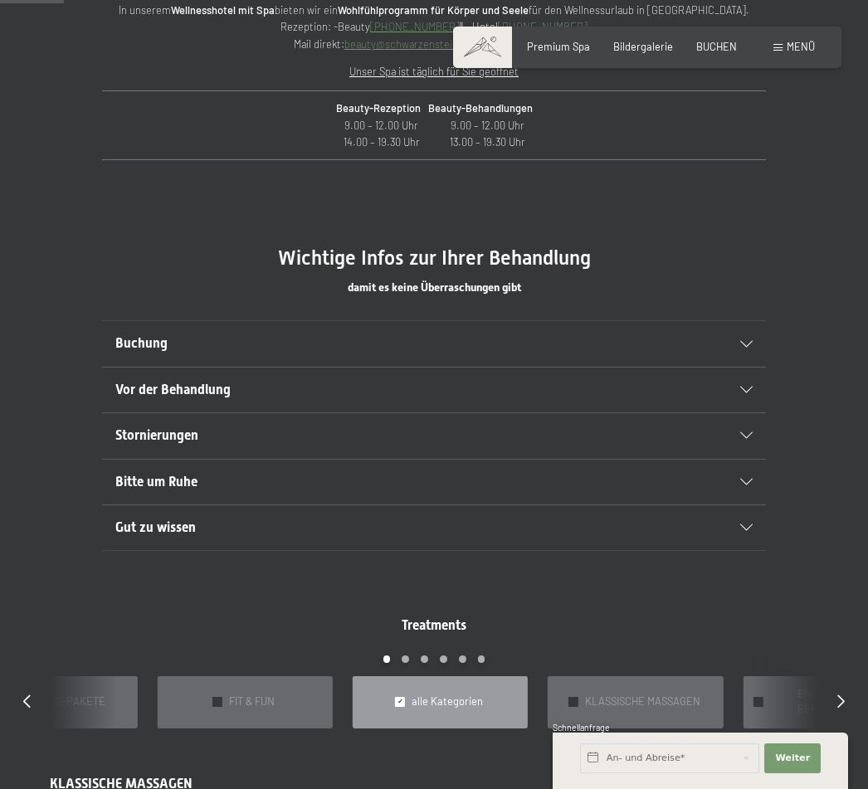
click at [747, 348] on icon at bounding box center [746, 344] width 12 height 7
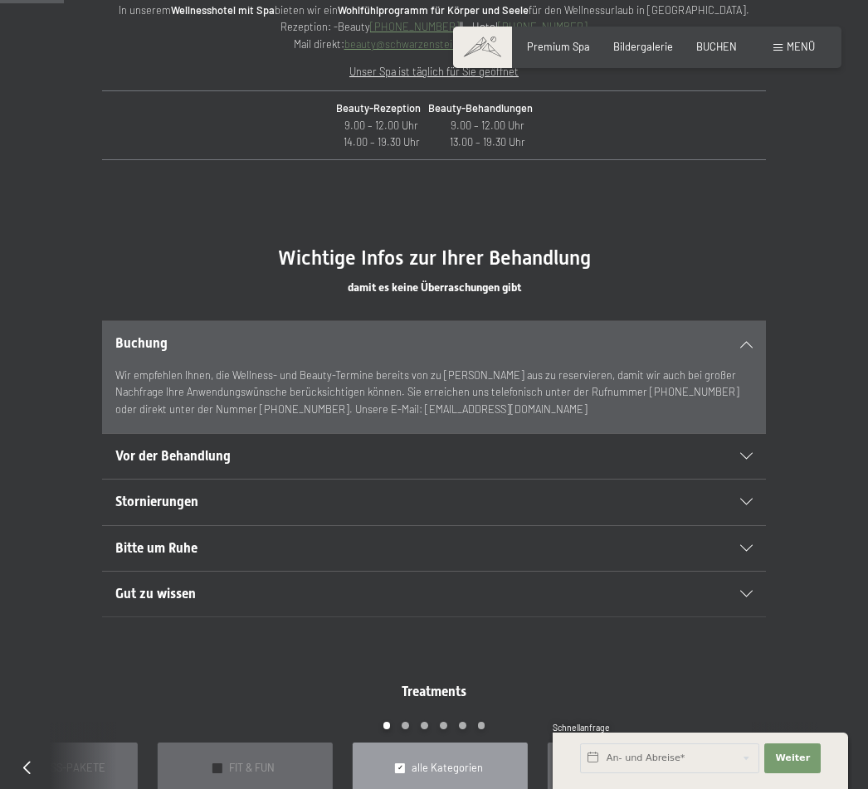
click at [748, 460] on icon at bounding box center [746, 456] width 12 height 7
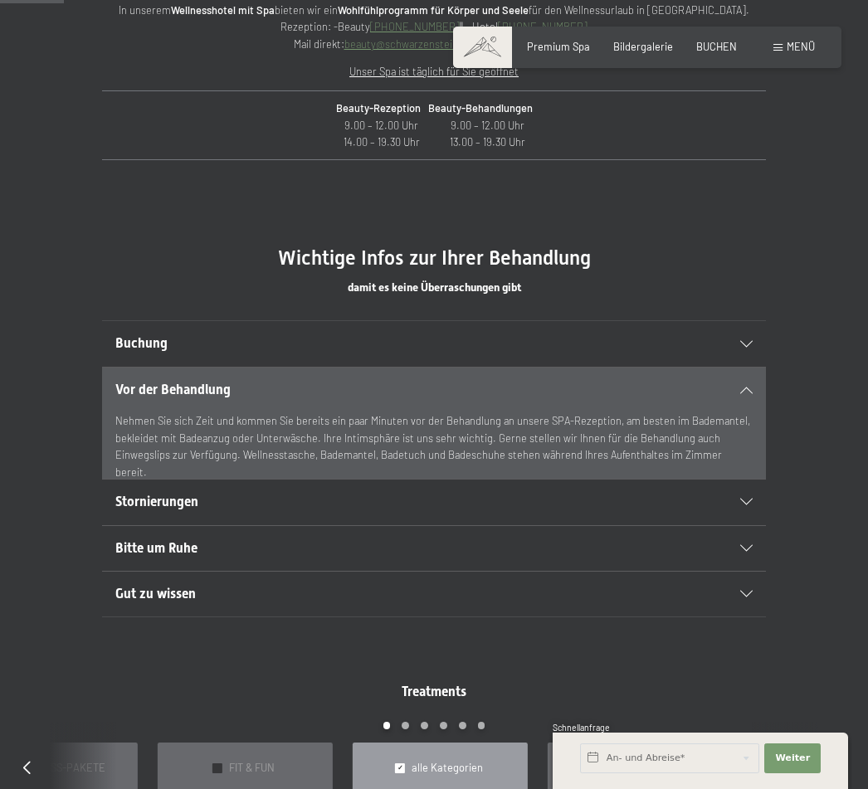
click at [749, 505] on icon at bounding box center [746, 502] width 12 height 7
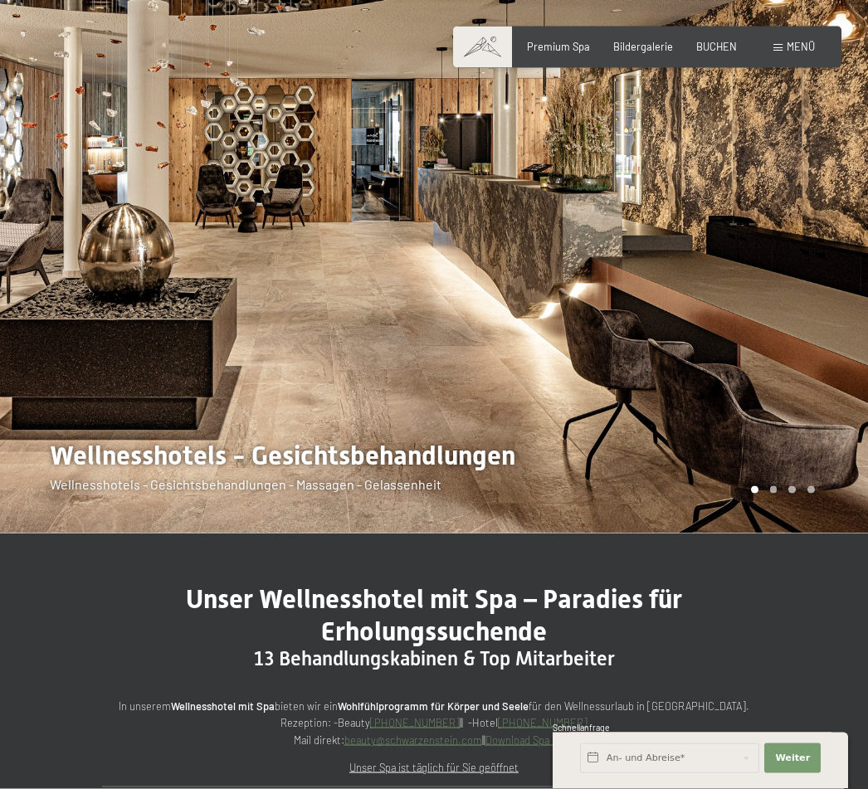
scroll to position [0, 0]
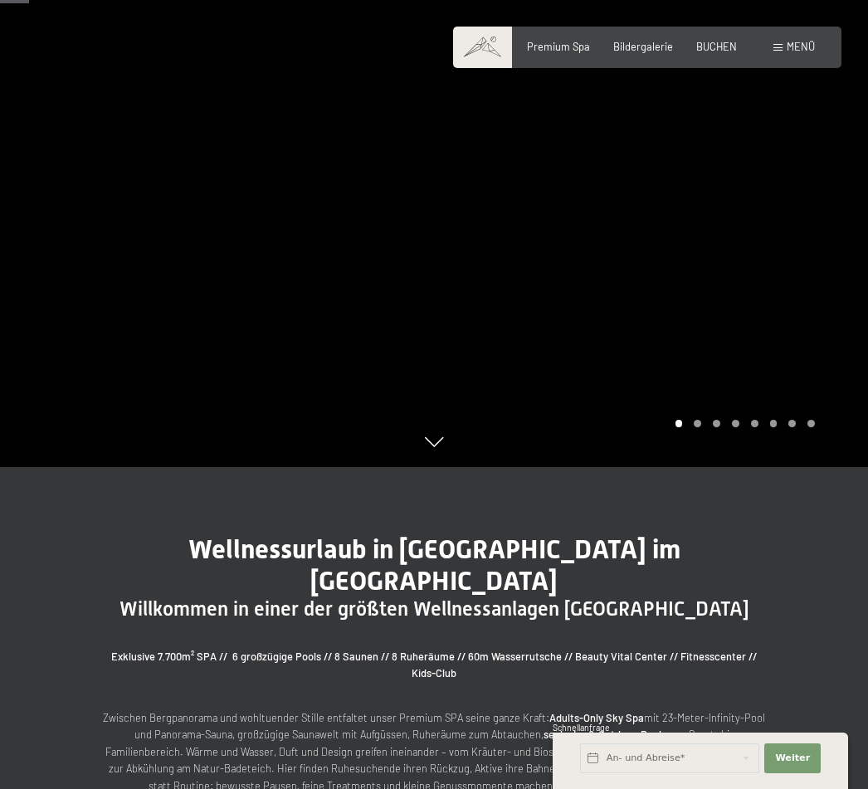
scroll to position [315, 0]
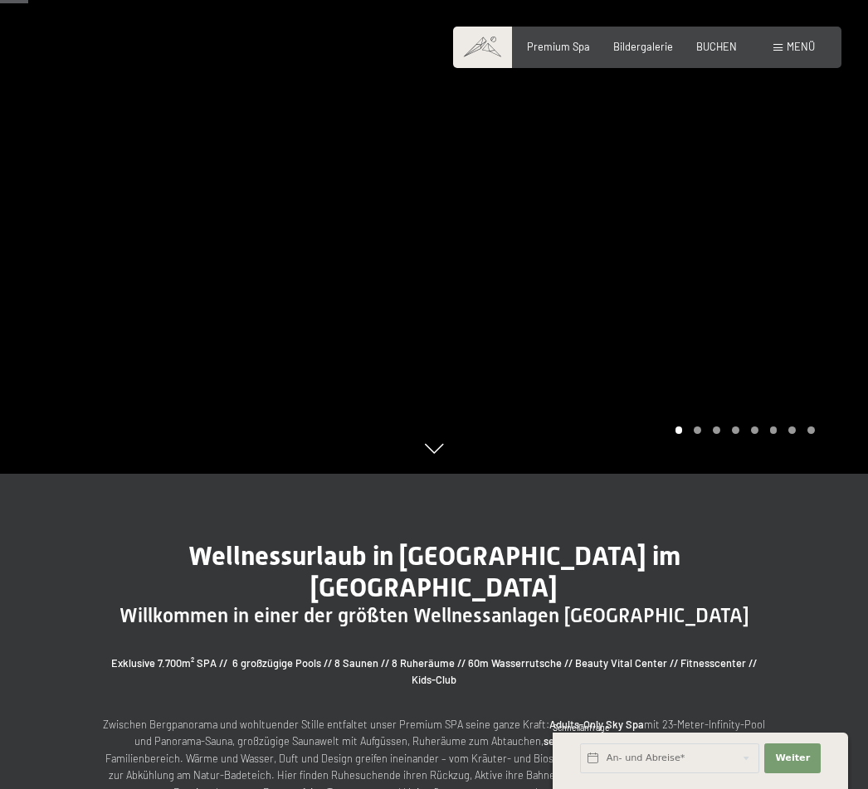
click at [791, 45] on span "Menü" at bounding box center [801, 46] width 28 height 13
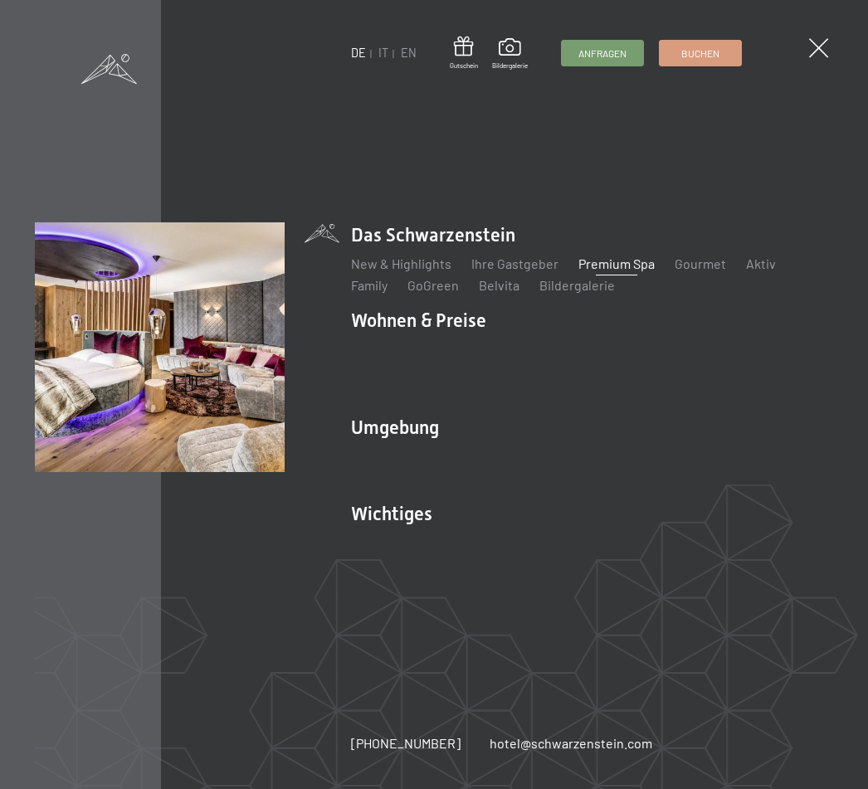
click at [627, 345] on link "Angebote" at bounding box center [624, 350] width 58 height 16
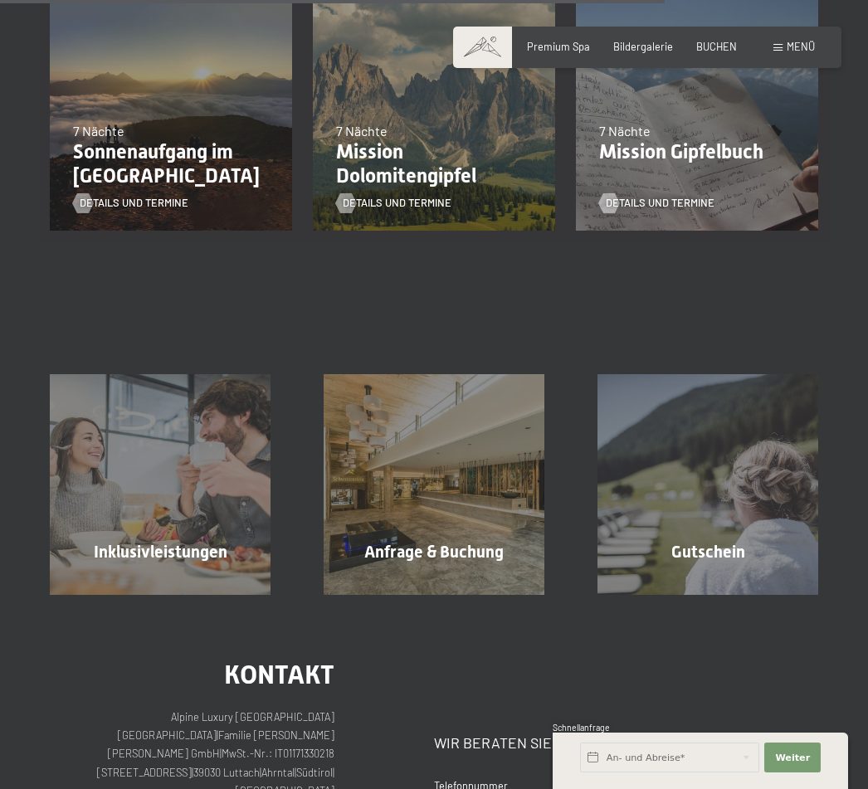
scroll to position [1504, 0]
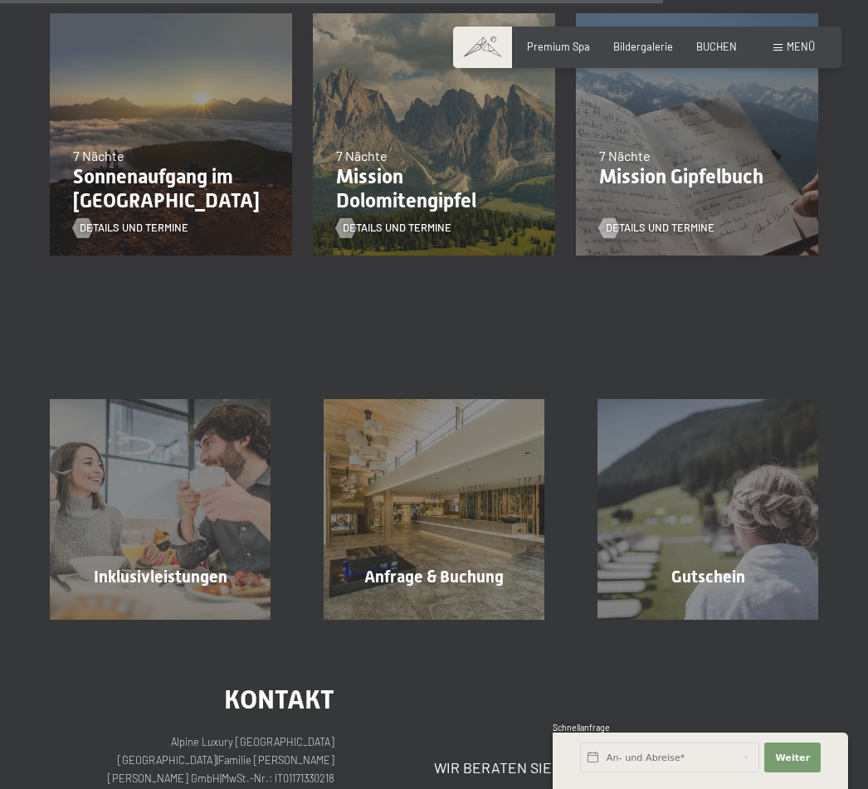
click at [217, 567] on span "Inklusivleistungen" at bounding box center [161, 577] width 134 height 20
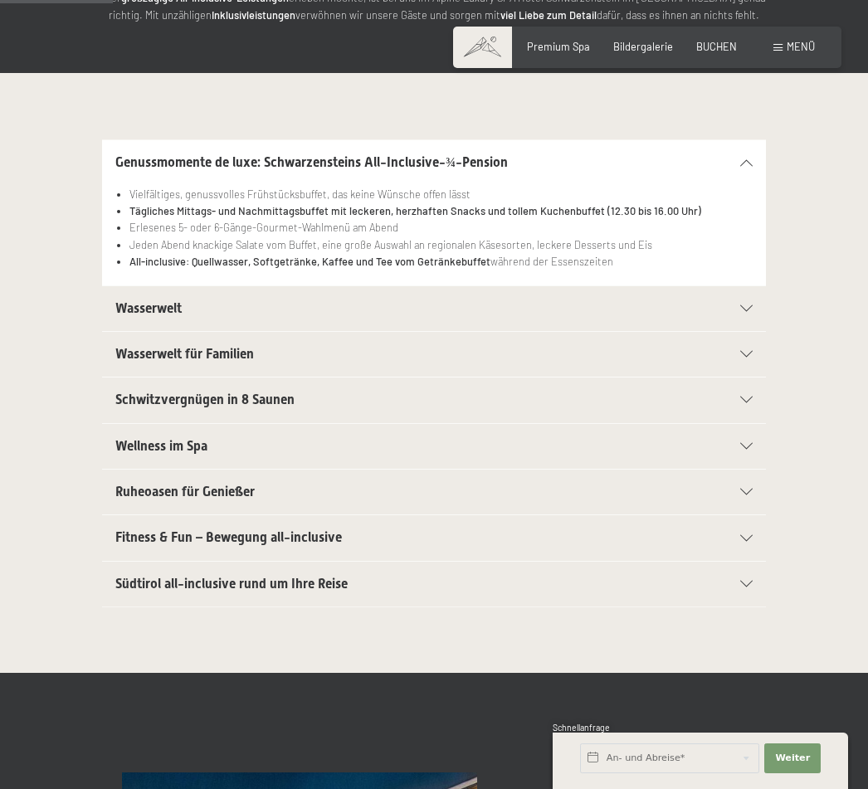
scroll to position [275, 0]
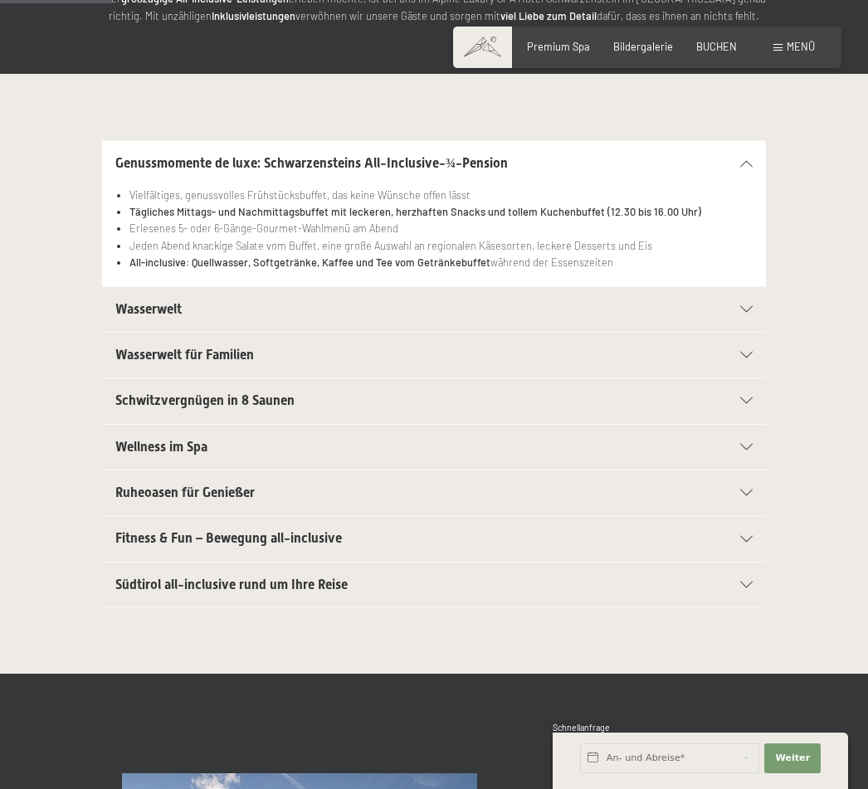
click at [752, 306] on icon at bounding box center [746, 309] width 12 height 7
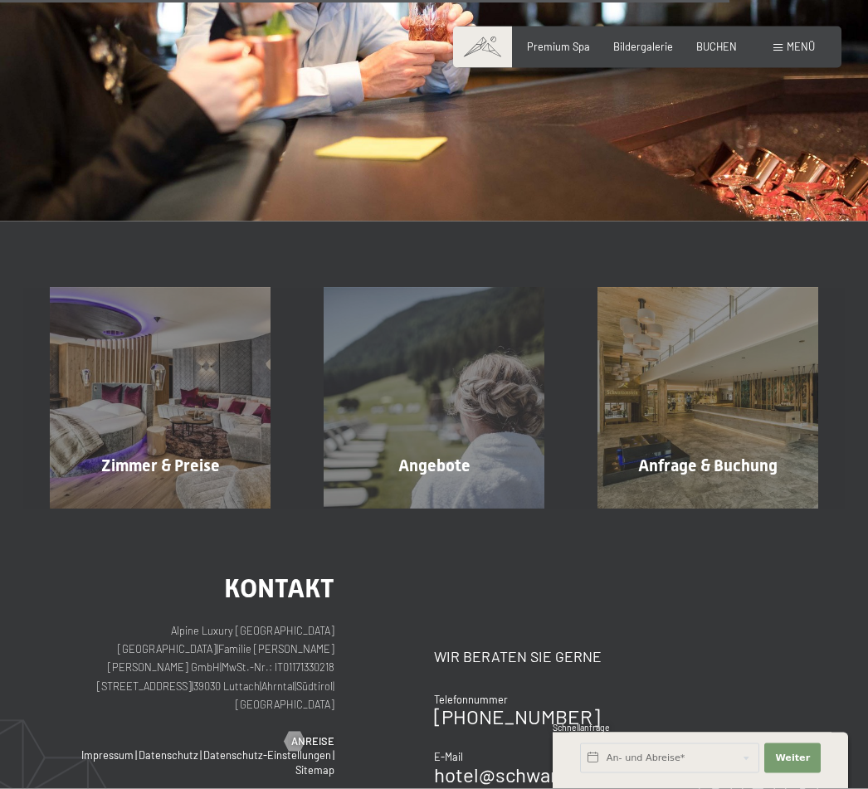
scroll to position [1859, 0]
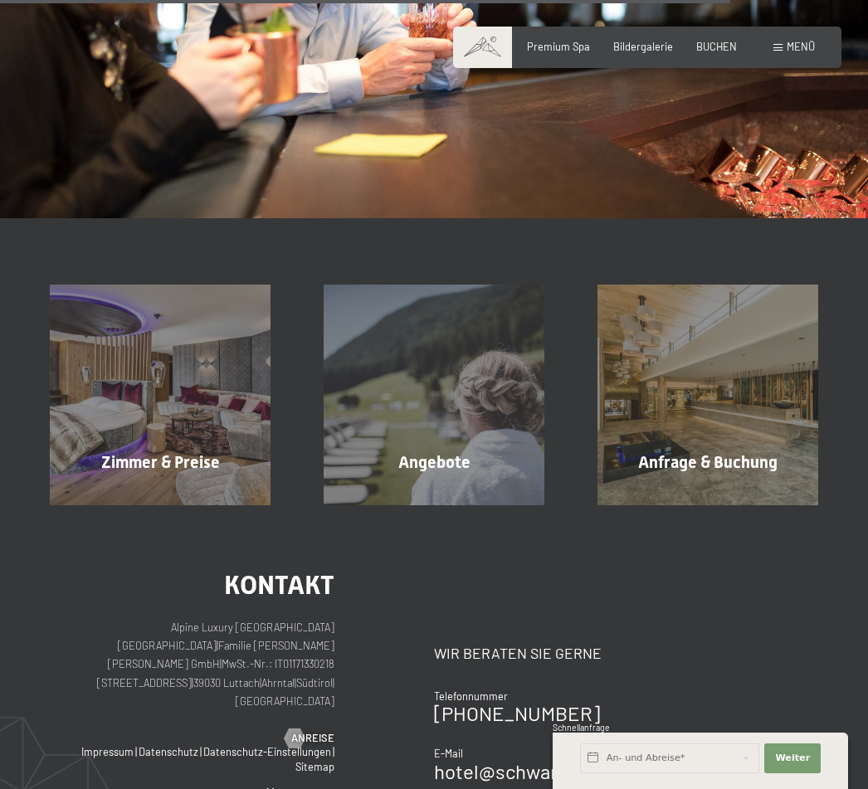
click at [441, 413] on div "Angebote Mehr erfahren" at bounding box center [434, 395] width 274 height 221
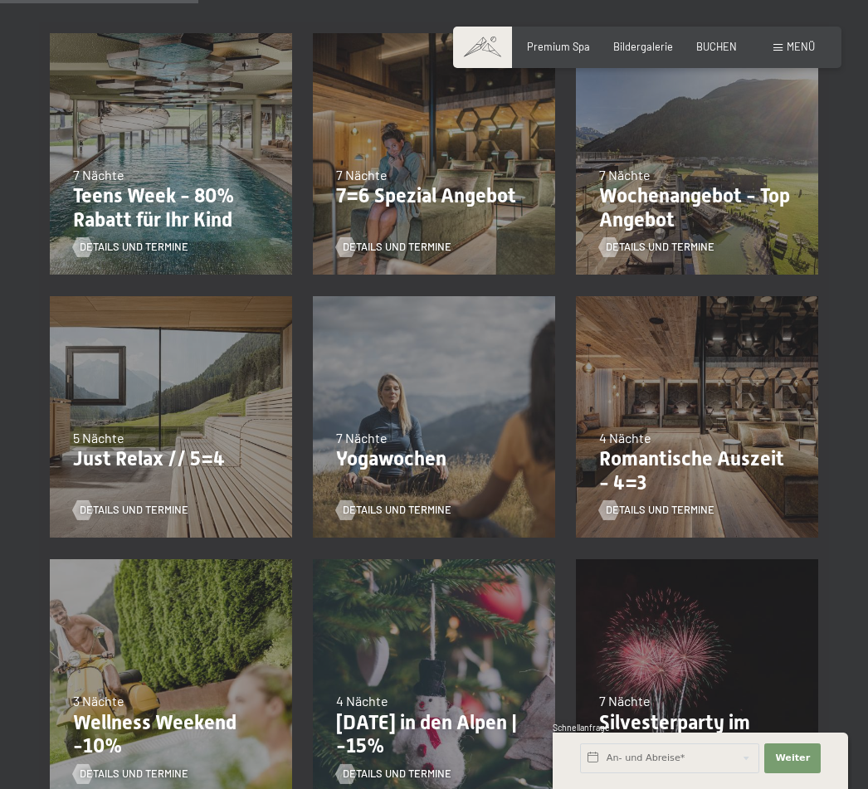
scroll to position [434, 0]
click at [743, 451] on p "Romantische Auszeit - 4=3" at bounding box center [697, 470] width 196 height 48
click at [696, 504] on span "Details und Termine" at bounding box center [660, 509] width 109 height 15
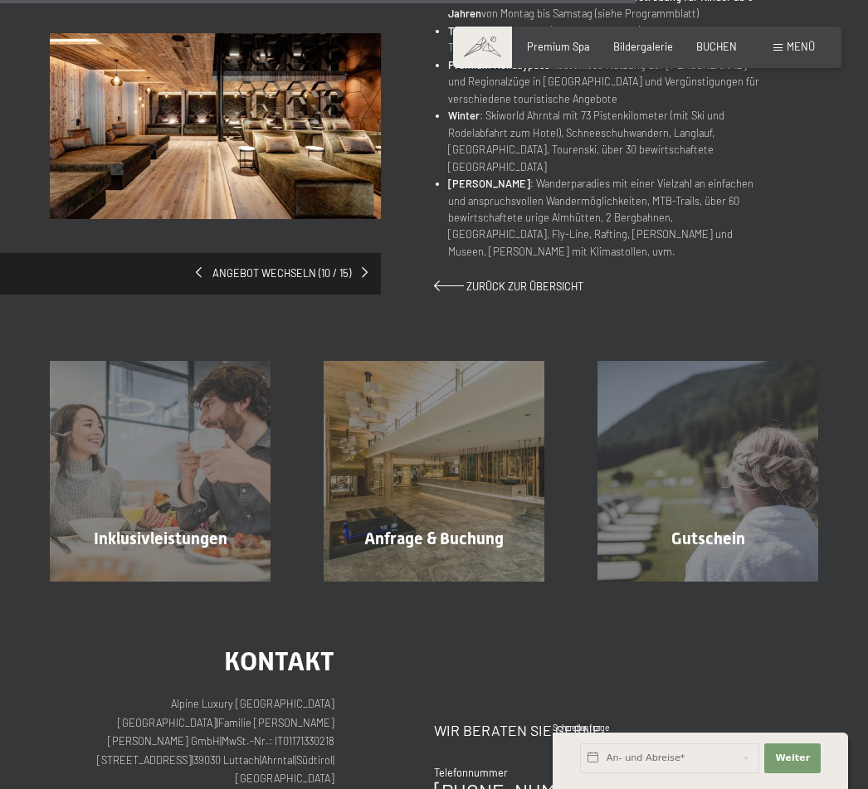
scroll to position [1111, 0]
